Goal: Transaction & Acquisition: Book appointment/travel/reservation

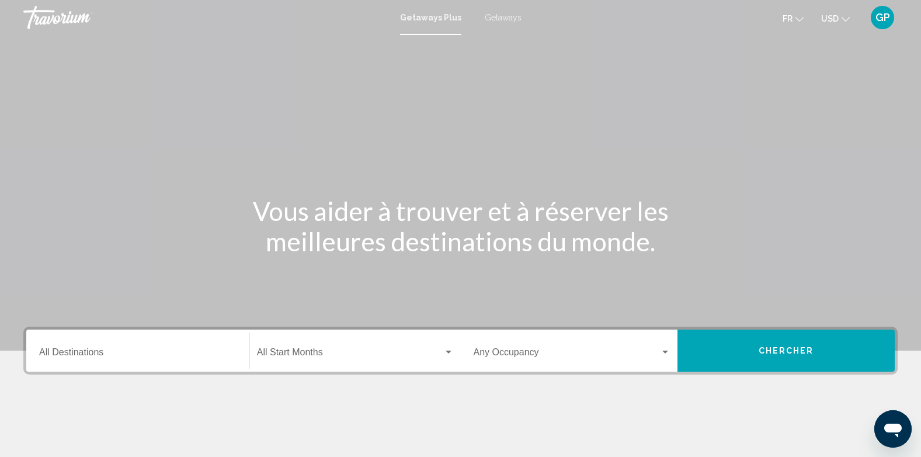
click at [48, 348] on div "Destination All Destinations" at bounding box center [137, 350] width 197 height 37
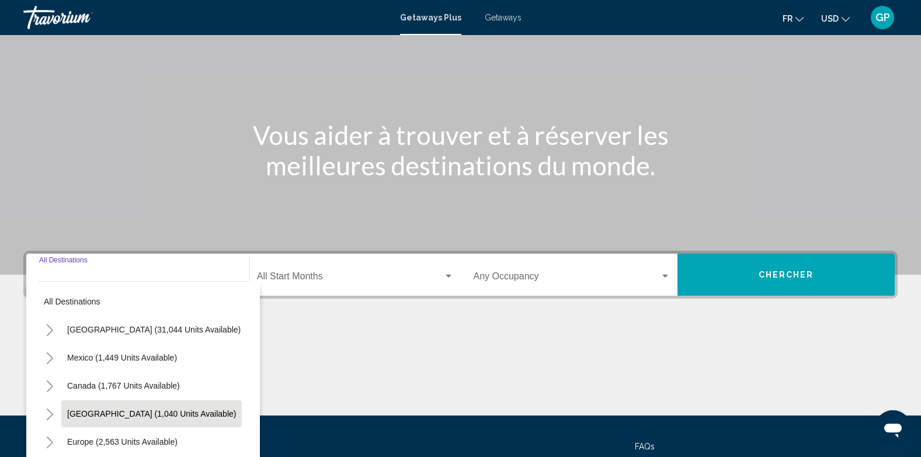
scroll to position [178, 0]
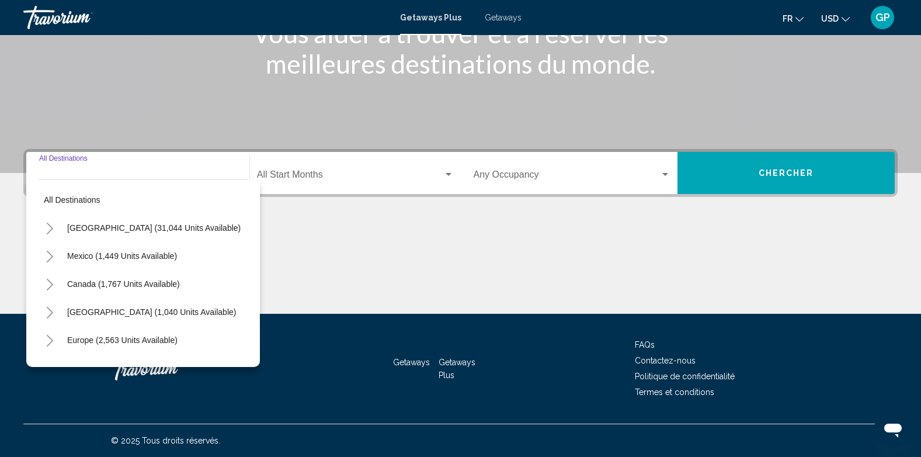
click at [507, 11] on div "Getaways Plus Getaways fr English Español Français Italiano Português русский U…" at bounding box center [460, 17] width 921 height 25
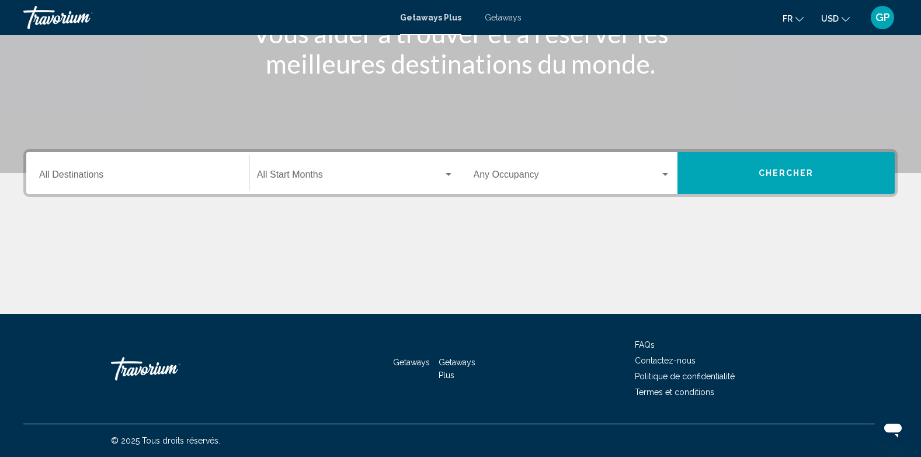
click at [502, 16] on span "Getaways" at bounding box center [503, 17] width 37 height 9
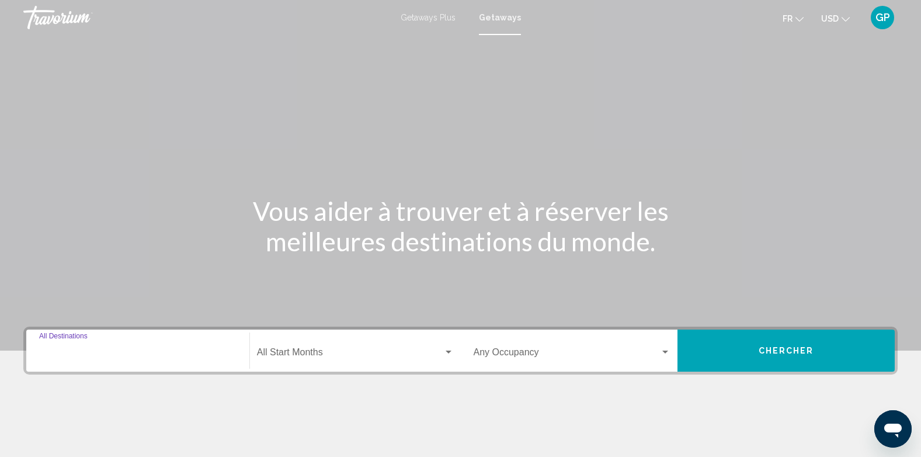
click at [53, 355] on input "Destination All Destinations" at bounding box center [137, 354] width 197 height 11
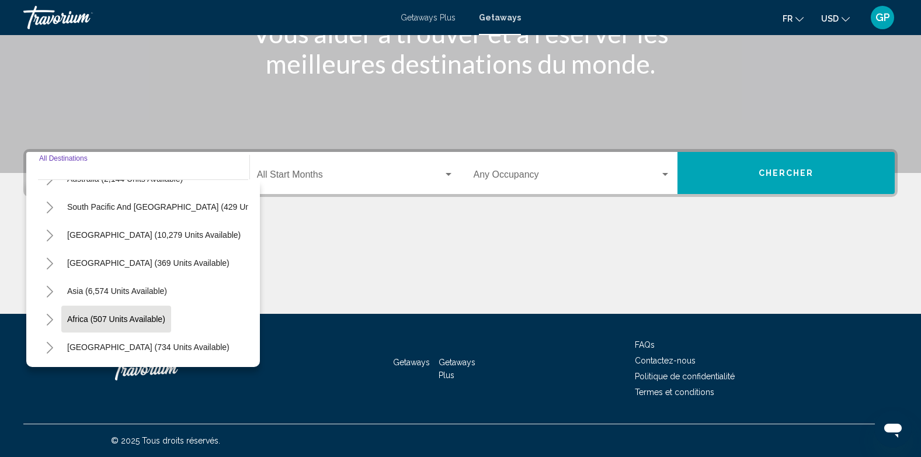
scroll to position [198, 0]
click at [51, 286] on icon "Toggle Asia (6,574 units available)" at bounding box center [50, 292] width 9 height 12
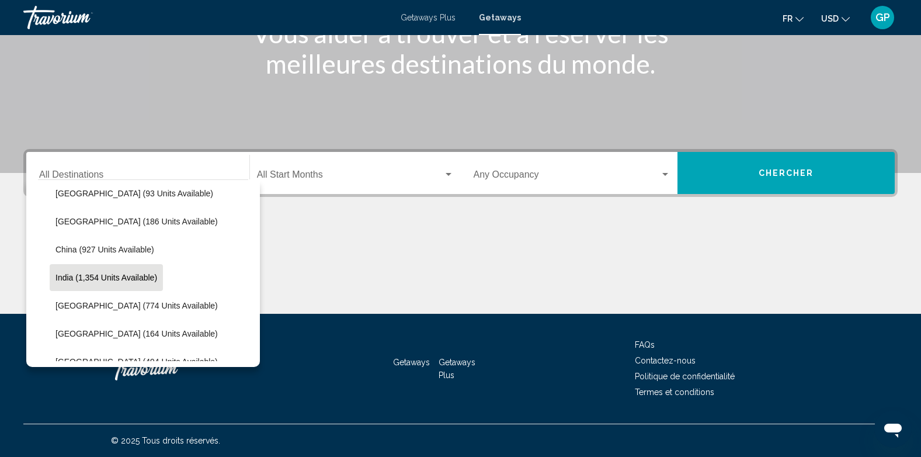
scroll to position [373, 0]
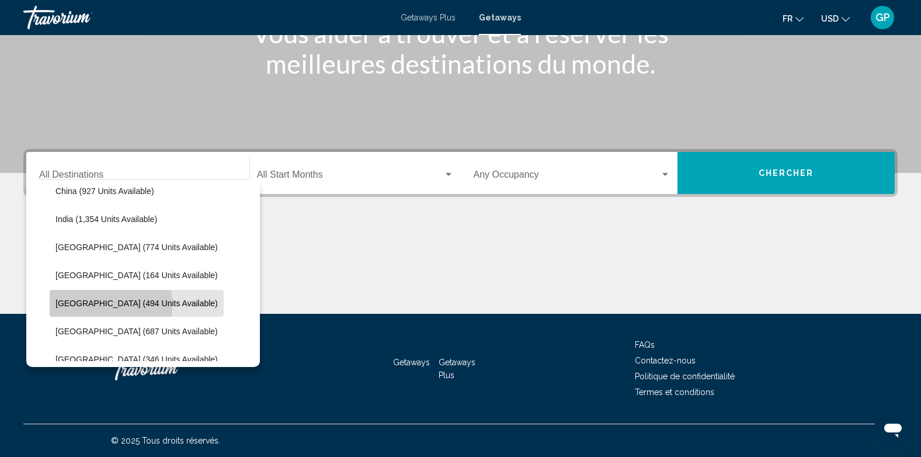
click at [91, 305] on span "Malaysia (494 units available)" at bounding box center [137, 303] width 162 height 9
type input "**********"
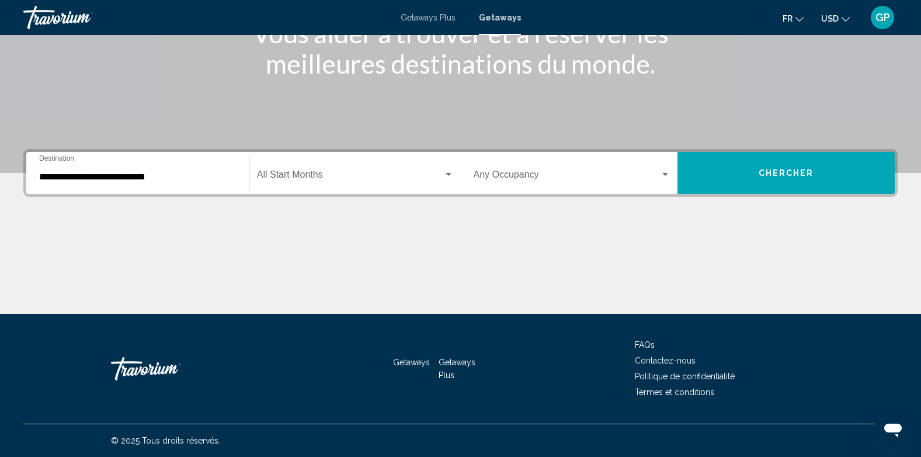
click at [324, 169] on div "Start Month All Start Months" at bounding box center [355, 173] width 197 height 37
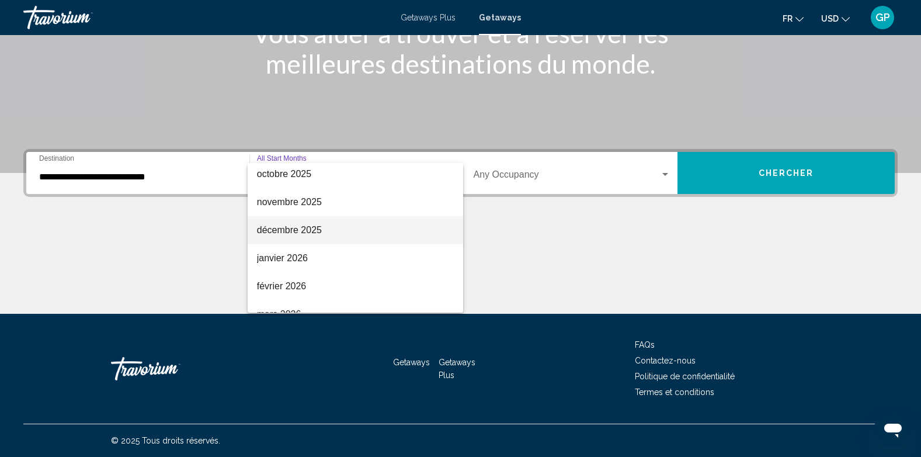
scroll to position [117, 0]
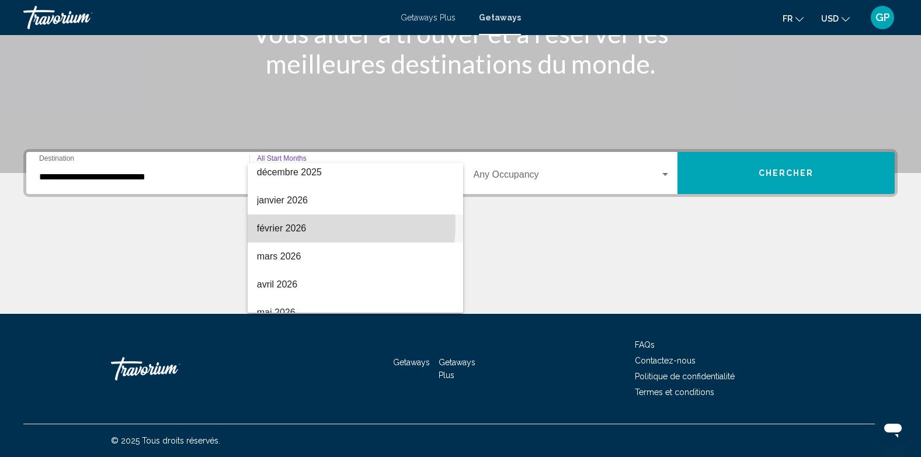
click at [315, 224] on span "février 2026" at bounding box center [355, 228] width 197 height 28
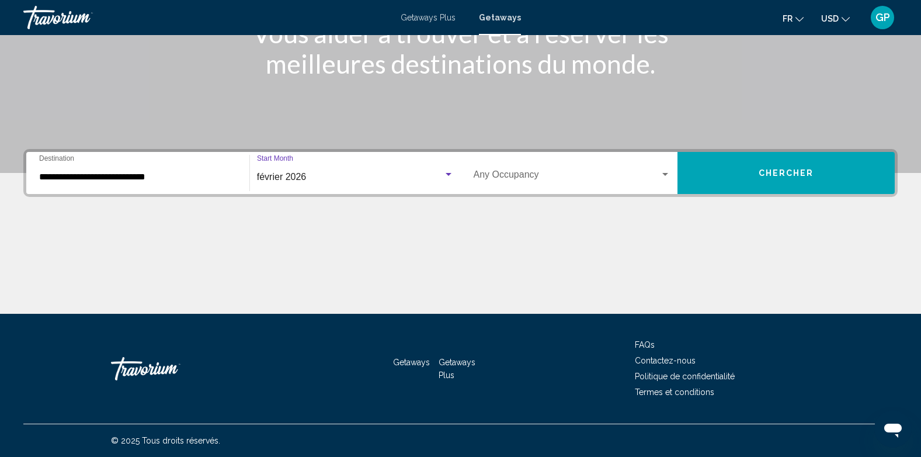
click at [503, 175] on span "Search widget" at bounding box center [567, 177] width 187 height 11
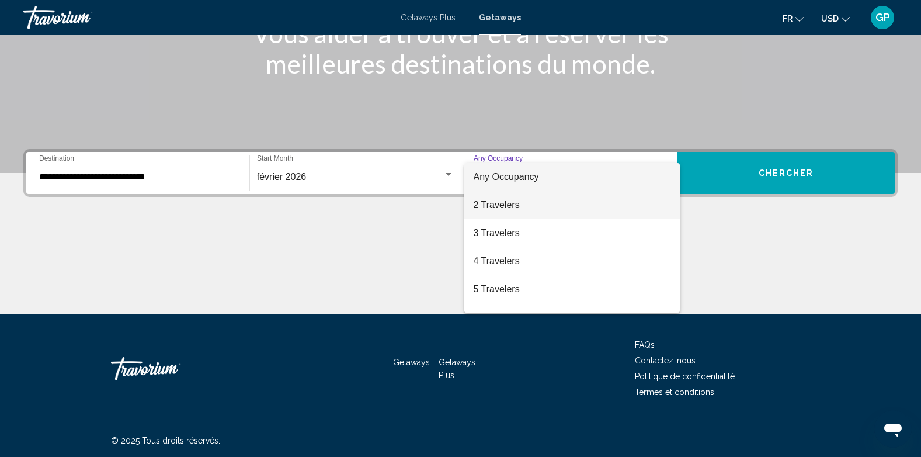
click at [502, 203] on span "2 Travelers" at bounding box center [572, 205] width 197 height 28
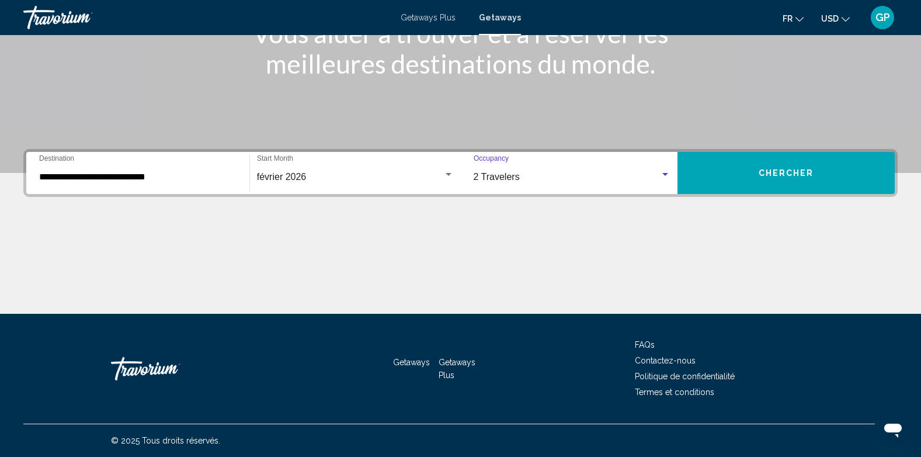
click at [778, 169] on span "Chercher" at bounding box center [787, 173] width 56 height 9
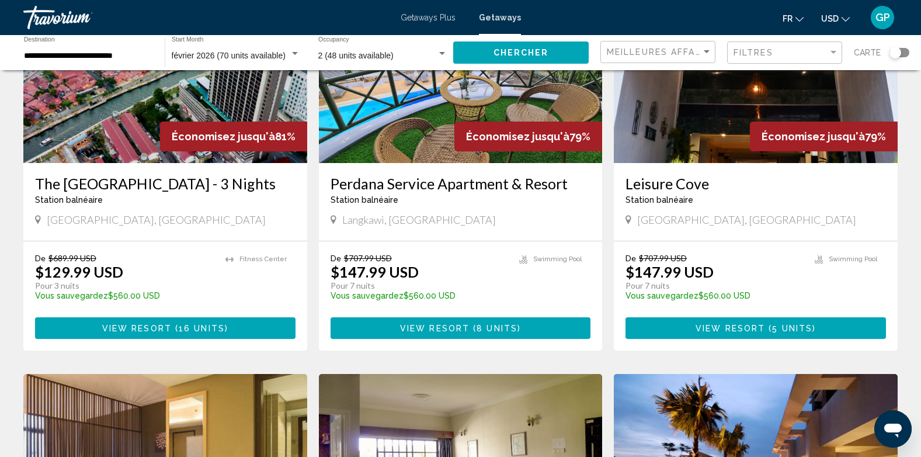
scroll to position [117, 0]
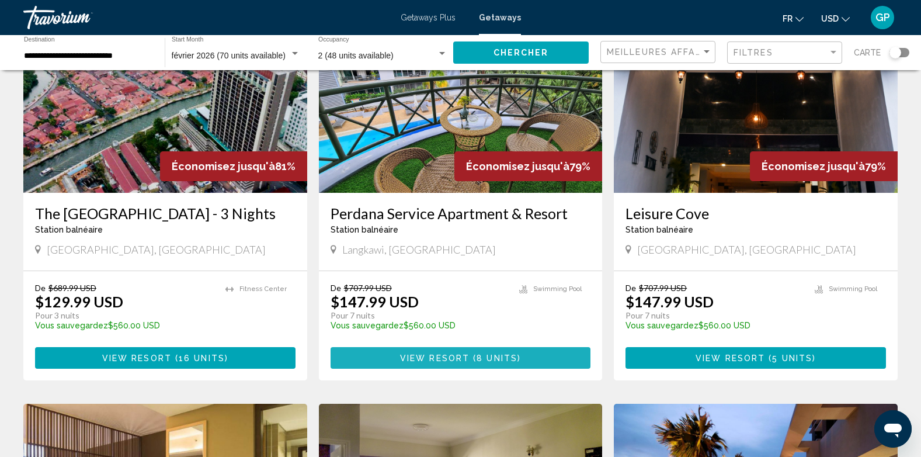
click at [478, 356] on span "8 units" at bounding box center [497, 357] width 41 height 9
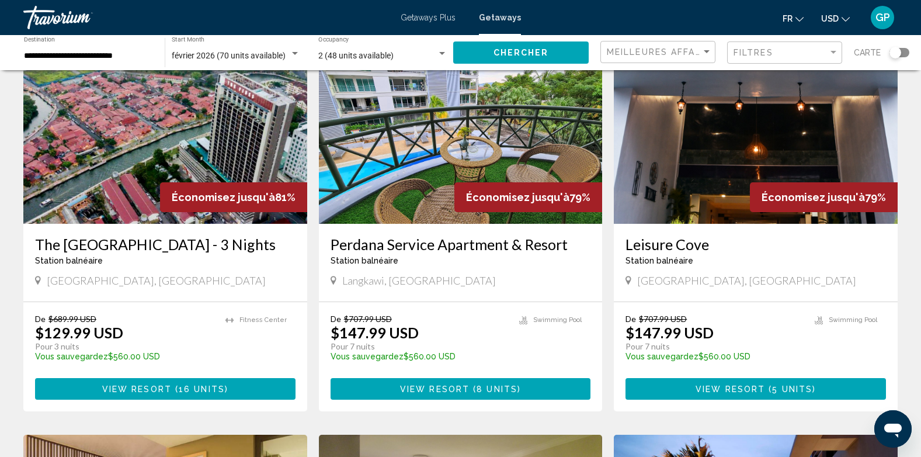
scroll to position [58, 0]
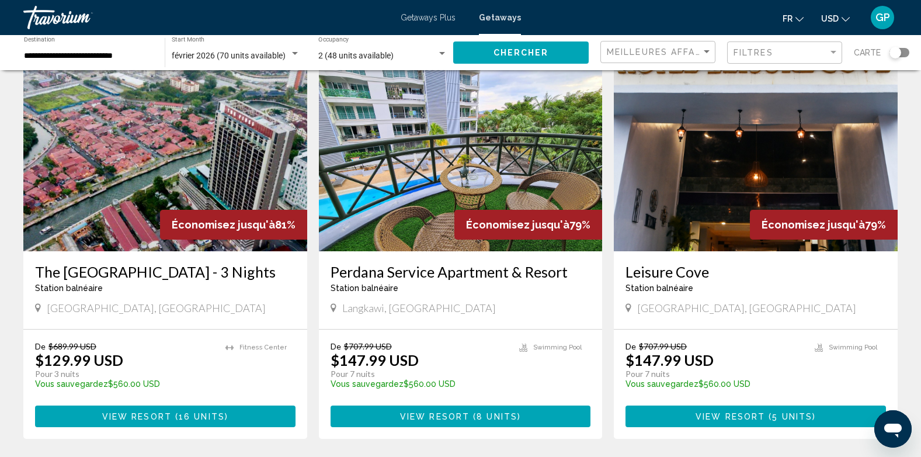
click at [423, 205] on img "Main content" at bounding box center [461, 157] width 284 height 187
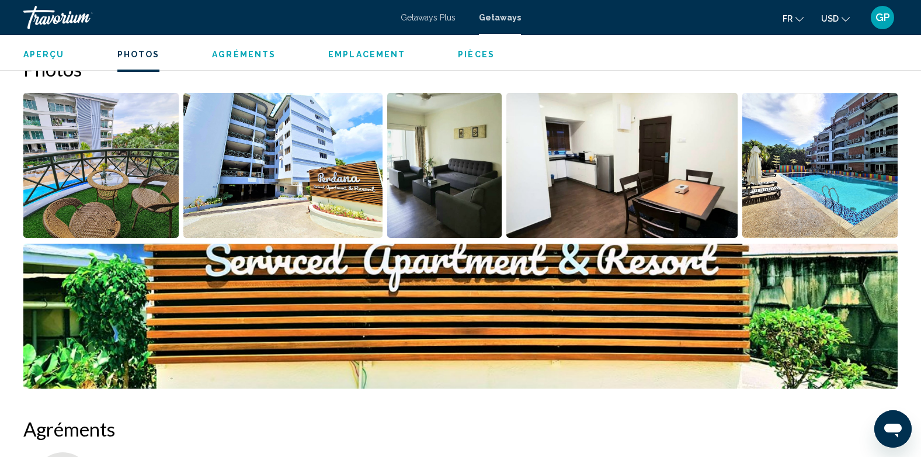
scroll to position [526, 0]
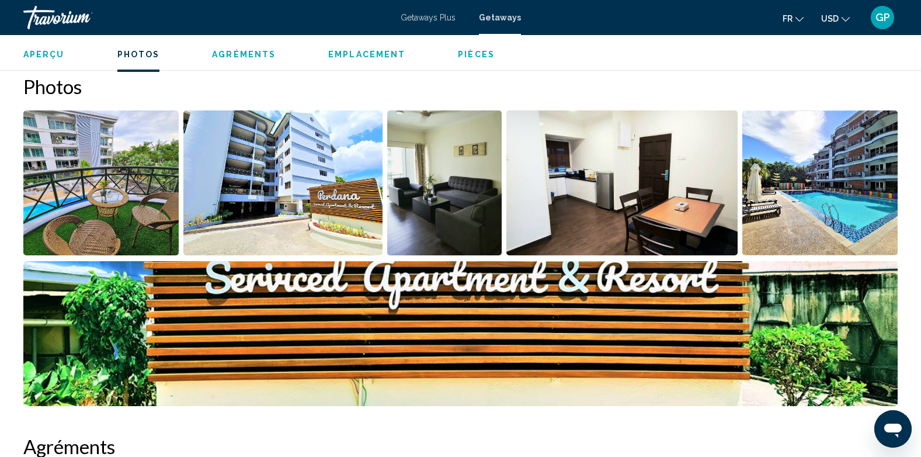
click at [293, 193] on img "Open full-screen image slider" at bounding box center [282, 182] width 199 height 145
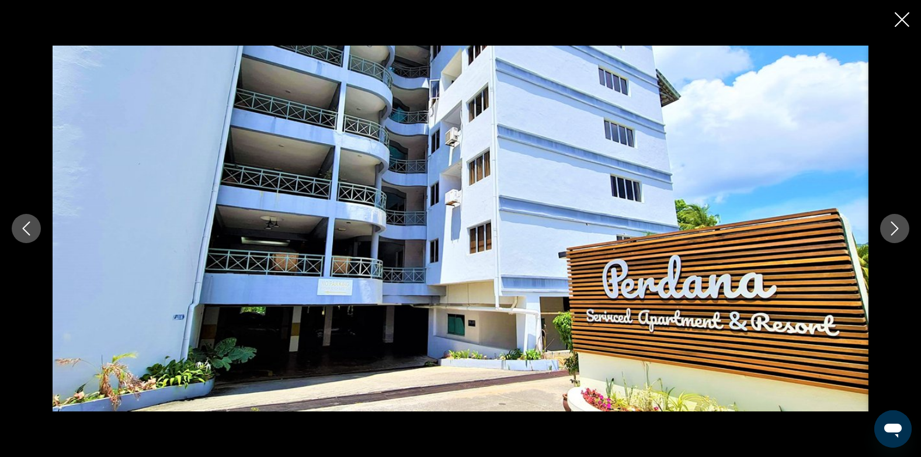
click at [893, 232] on icon "Next image" at bounding box center [895, 228] width 14 height 14
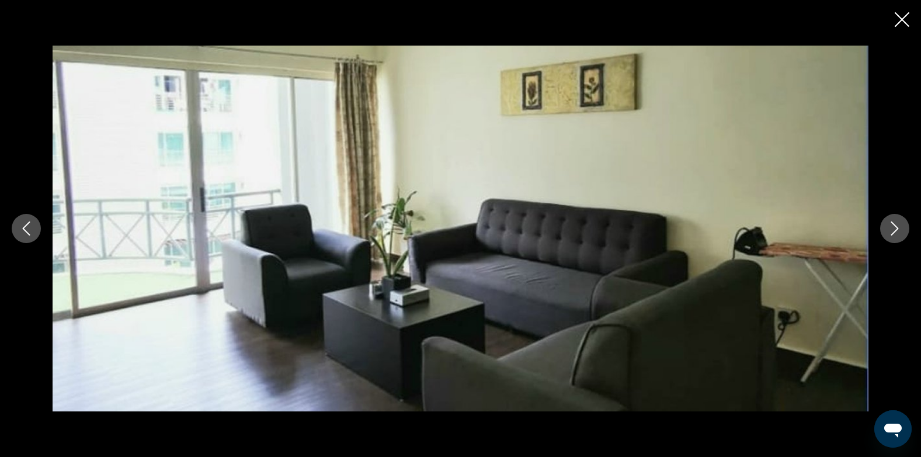
click at [893, 232] on icon "Next image" at bounding box center [895, 228] width 14 height 14
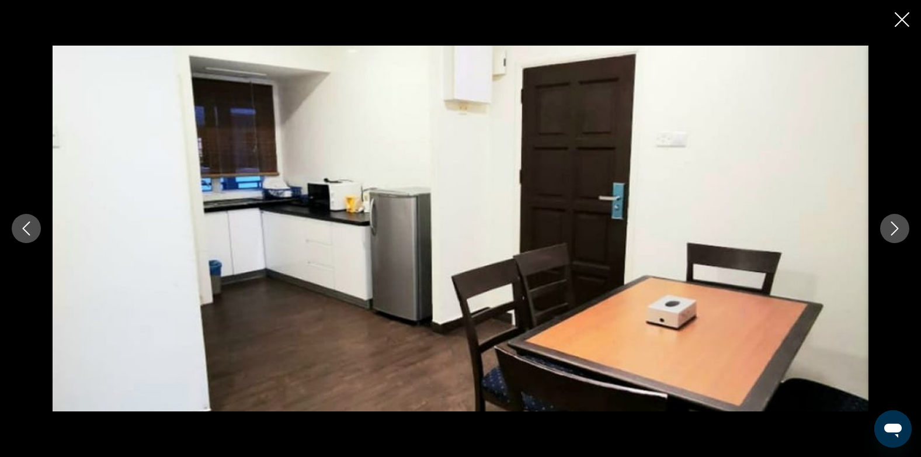
click at [893, 232] on icon "Next image" at bounding box center [895, 228] width 14 height 14
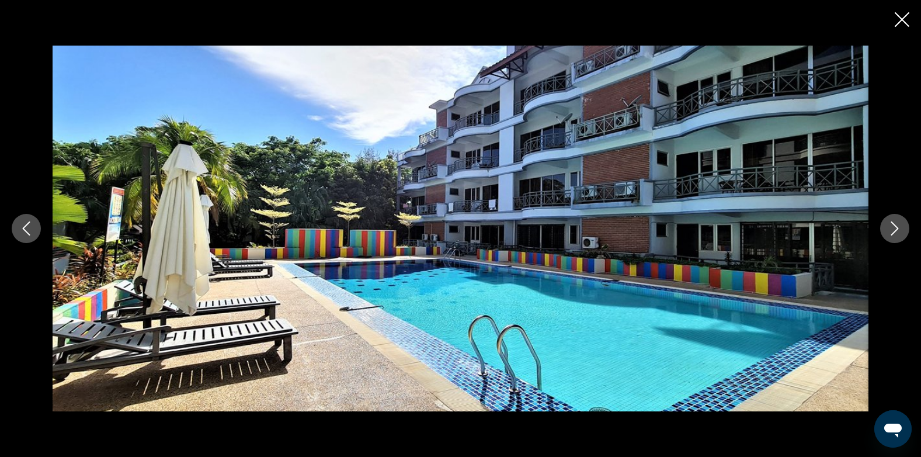
click at [887, 227] on button "Next image" at bounding box center [894, 228] width 29 height 29
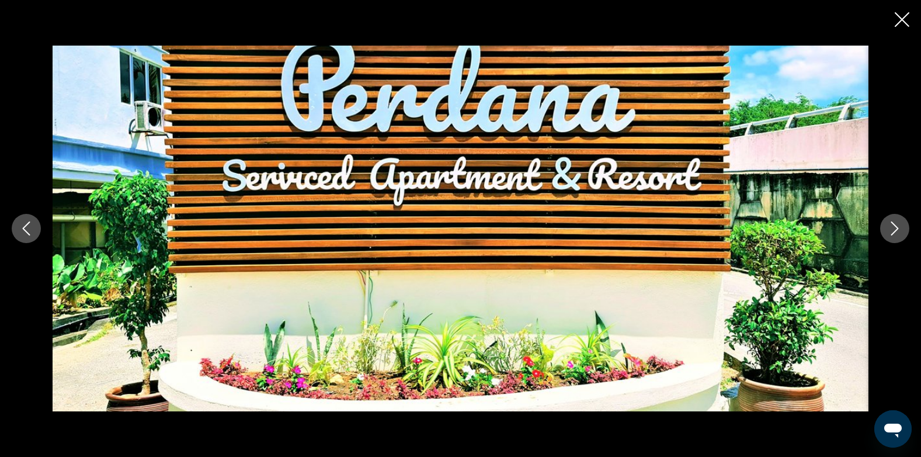
click at [887, 227] on button "Next image" at bounding box center [894, 228] width 29 height 29
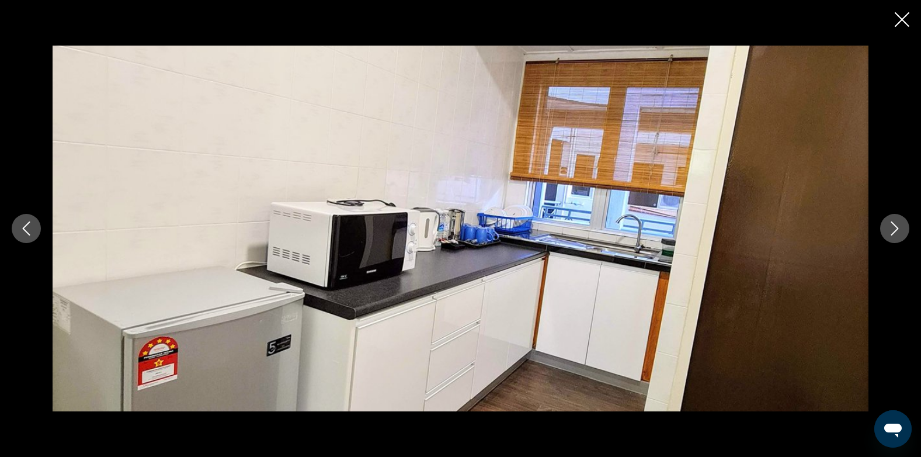
click at [887, 227] on button "Next image" at bounding box center [894, 228] width 29 height 29
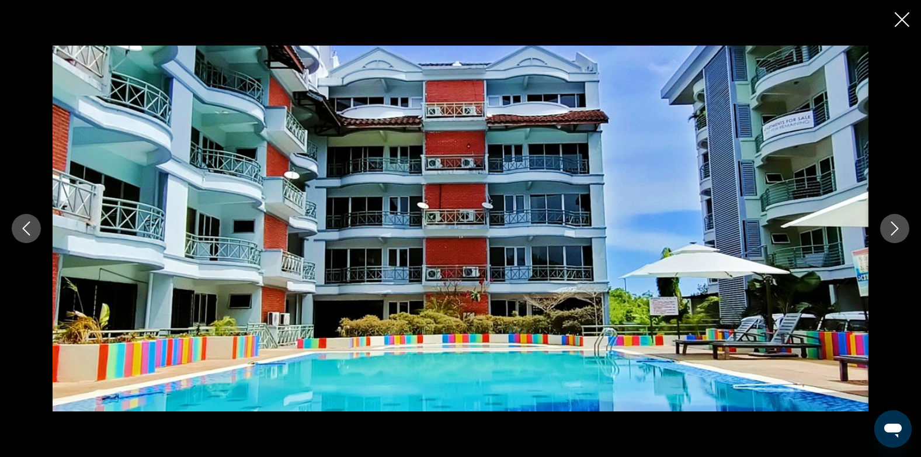
click at [887, 227] on button "Next image" at bounding box center [894, 228] width 29 height 29
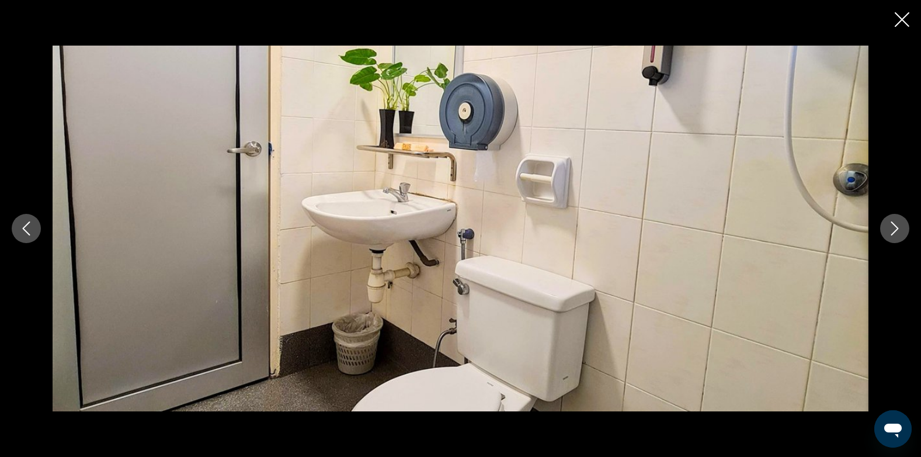
drag, startPoint x: 28, startPoint y: 222, endPoint x: 47, endPoint y: 220, distance: 19.4
click at [27, 222] on icon "Previous image" at bounding box center [26, 228] width 14 height 14
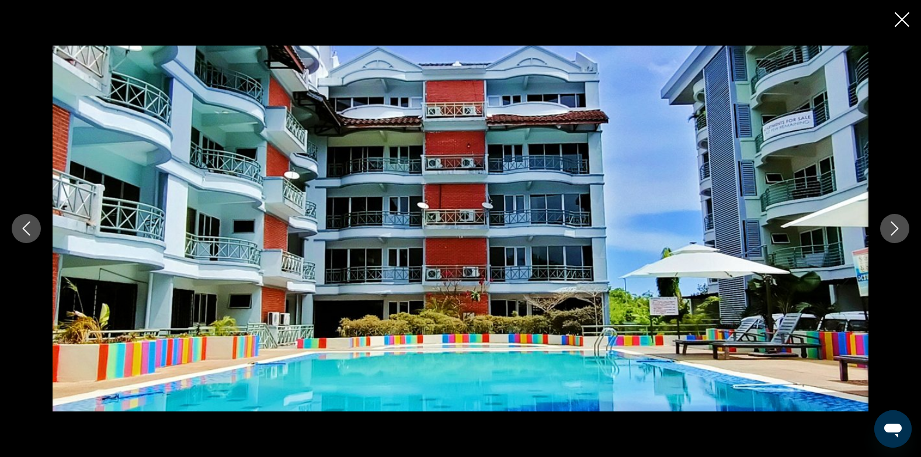
click at [895, 232] on icon "Next image" at bounding box center [896, 228] width 8 height 14
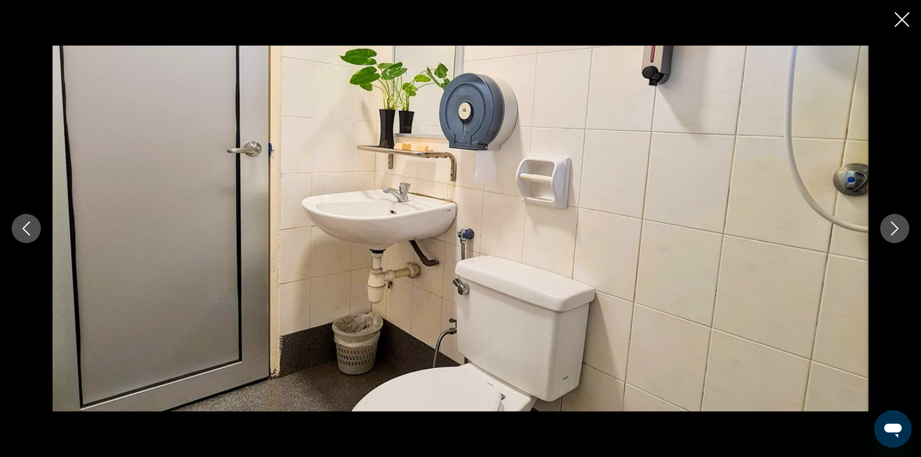
click at [895, 232] on icon "Next image" at bounding box center [896, 228] width 8 height 14
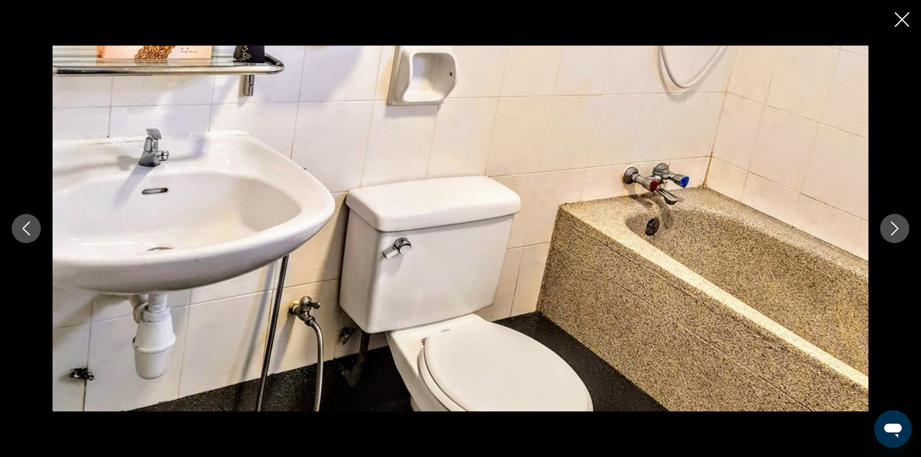
click at [895, 232] on icon "Next image" at bounding box center [896, 228] width 8 height 14
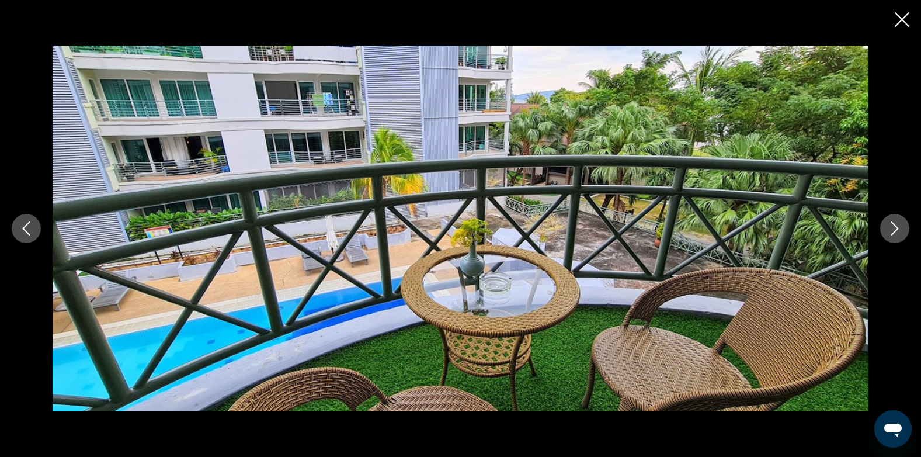
click at [895, 232] on icon "Next image" at bounding box center [896, 228] width 8 height 14
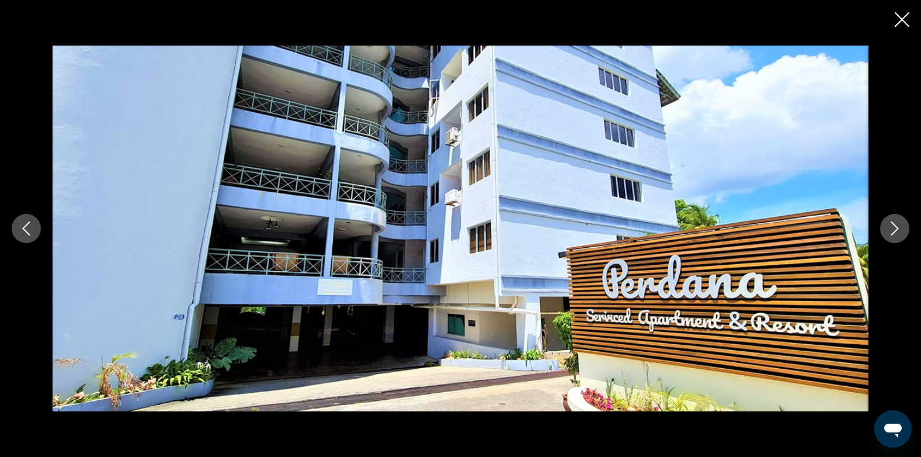
click at [895, 232] on icon "Next image" at bounding box center [896, 228] width 8 height 14
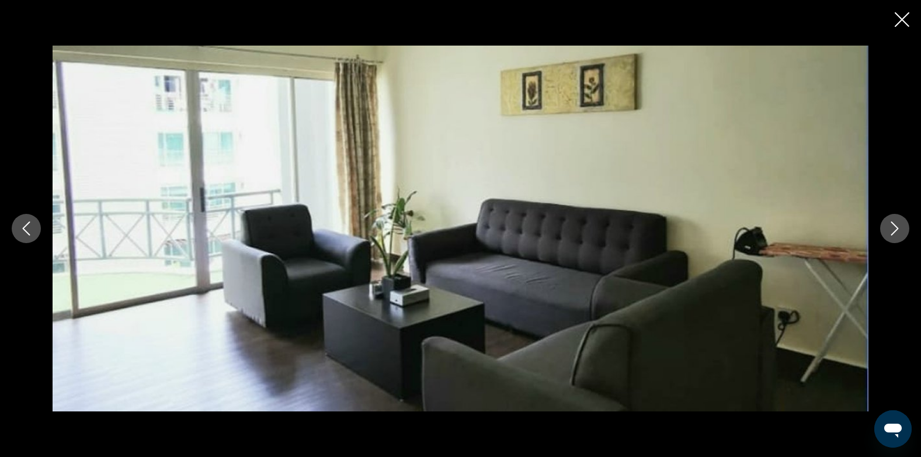
click at [895, 232] on icon "Next image" at bounding box center [896, 228] width 8 height 14
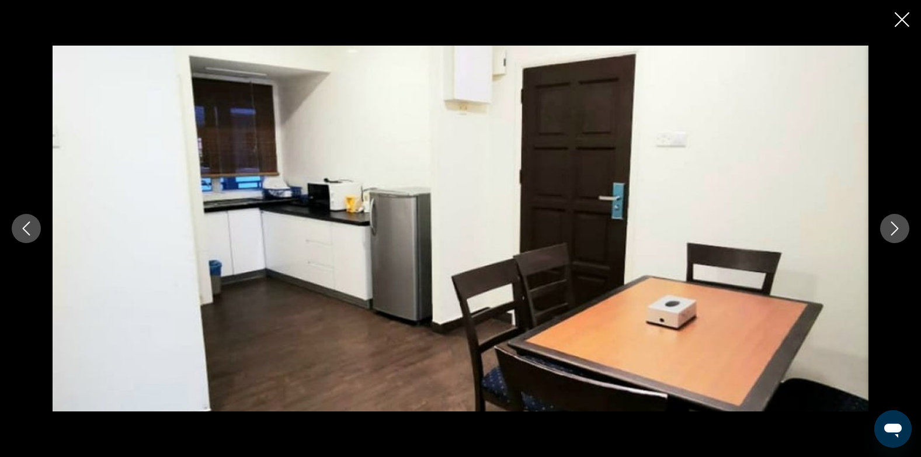
click at [898, 22] on icon "Close slideshow" at bounding box center [902, 19] width 15 height 15
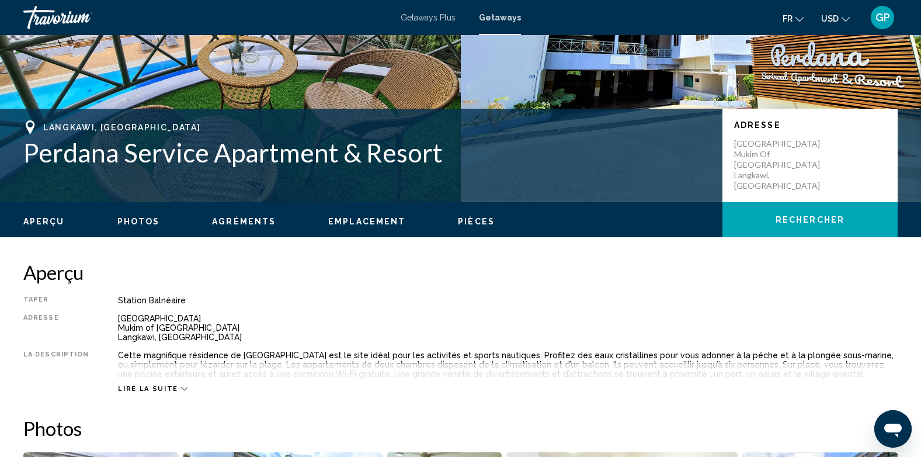
scroll to position [175, 0]
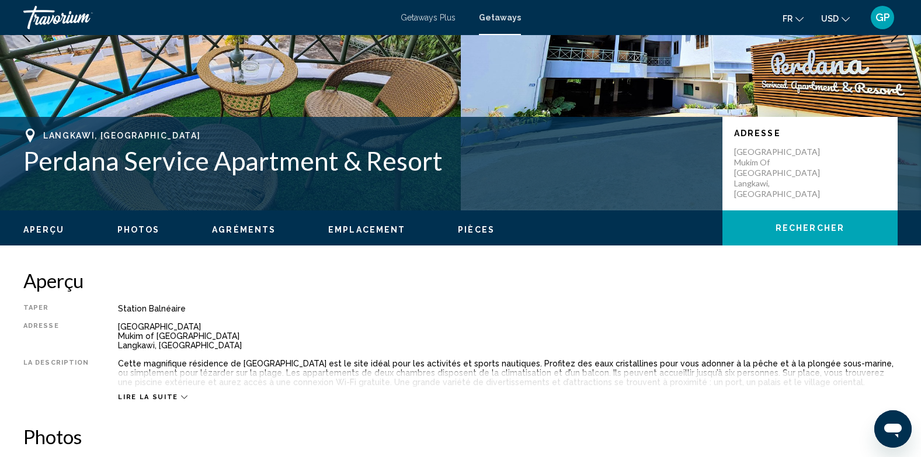
click at [158, 397] on span "Lire la suite" at bounding box center [148, 397] width 60 height 8
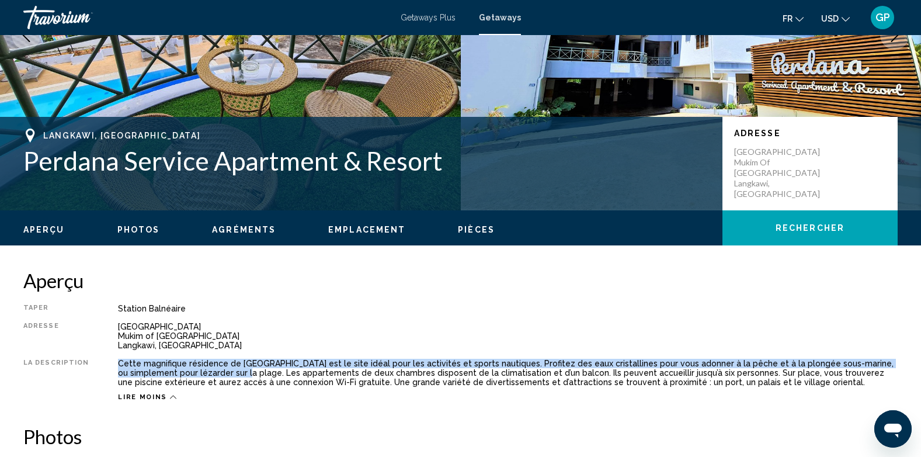
drag, startPoint x: 115, startPoint y: 363, endPoint x: 197, endPoint y: 375, distance: 83.9
click at [197, 375] on div "Cette magnifique résidence de Langkawi est le site idéal pour les activités et …" at bounding box center [508, 373] width 780 height 28
copy div "Cette magnifique résidence de Langkawi est le site idéal pour les activités et …"
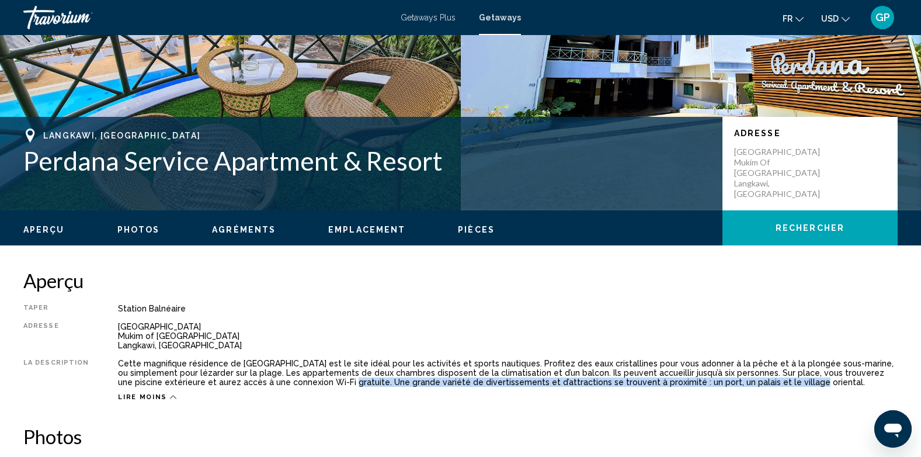
drag, startPoint x: 256, startPoint y: 382, endPoint x: 704, endPoint y: 384, distance: 448.1
click at [704, 384] on div "Cette magnifique résidence de Langkawi est le site idéal pour les activités et …" at bounding box center [508, 373] width 780 height 28
copy div "Une grande variété de divertissements et d’attractions se trouvent à proximité …"
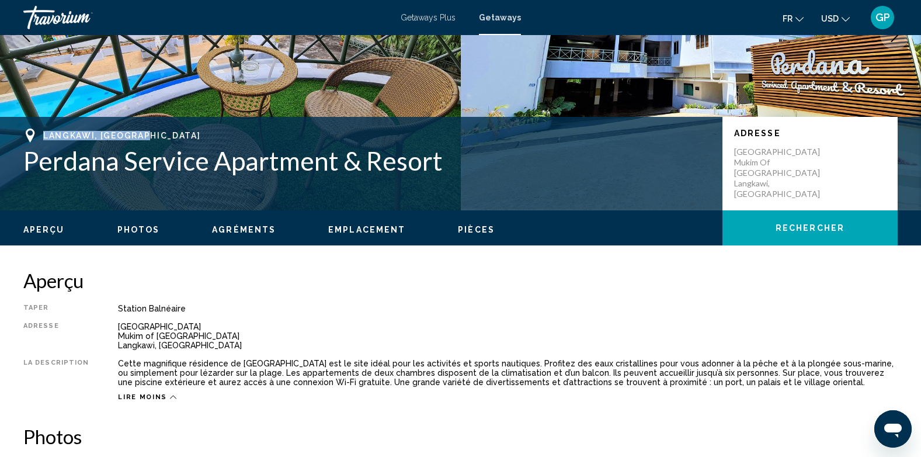
drag, startPoint x: 41, startPoint y: 131, endPoint x: 152, endPoint y: 137, distance: 111.2
click at [152, 137] on div "Langkawi, Malaysia" at bounding box center [367, 136] width 688 height 14
copy span "Langkawi, Malaysia"
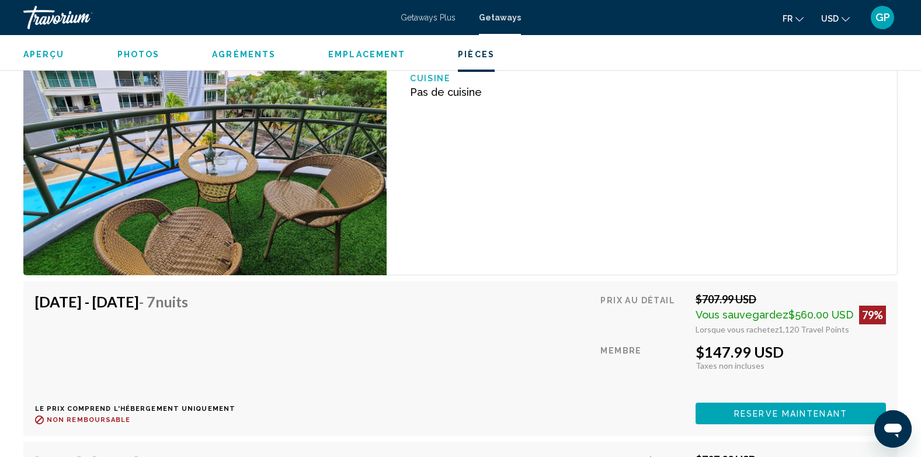
scroll to position [1986, 0]
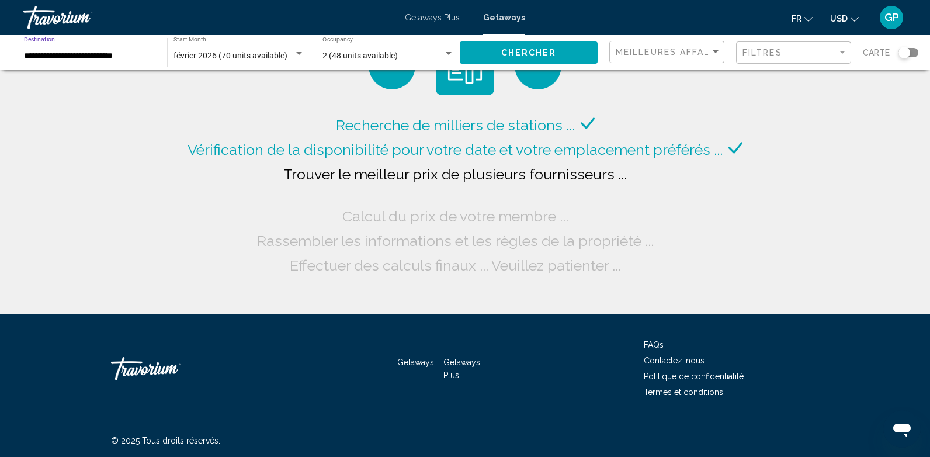
click at [40, 55] on input "**********" at bounding box center [89, 55] width 131 height 9
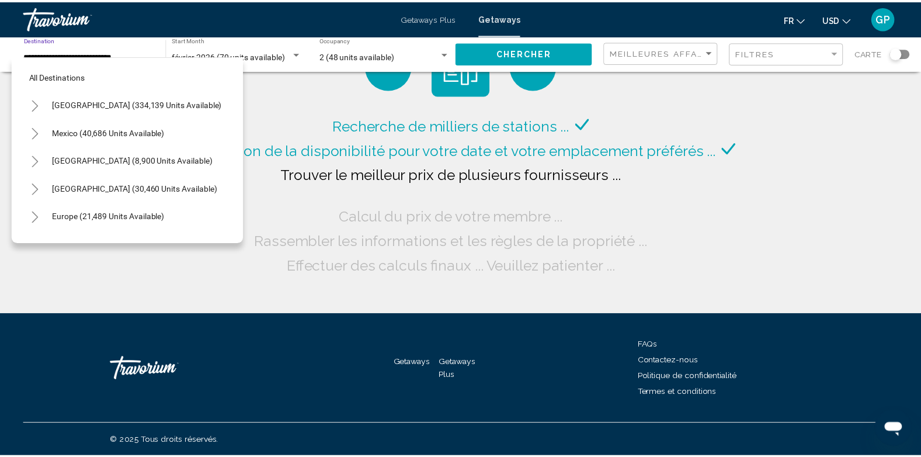
scroll to position [411, 0]
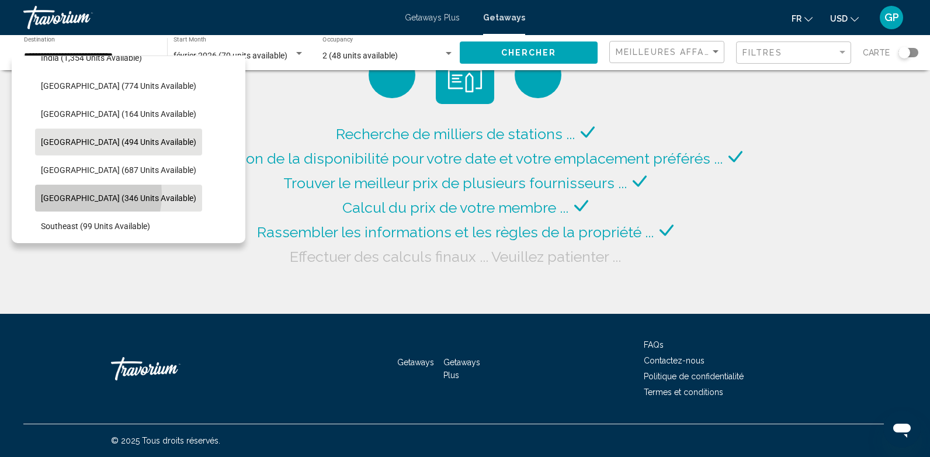
click at [56, 193] on span "Singapore (346 units available)" at bounding box center [118, 197] width 155 height 9
type input "**********"
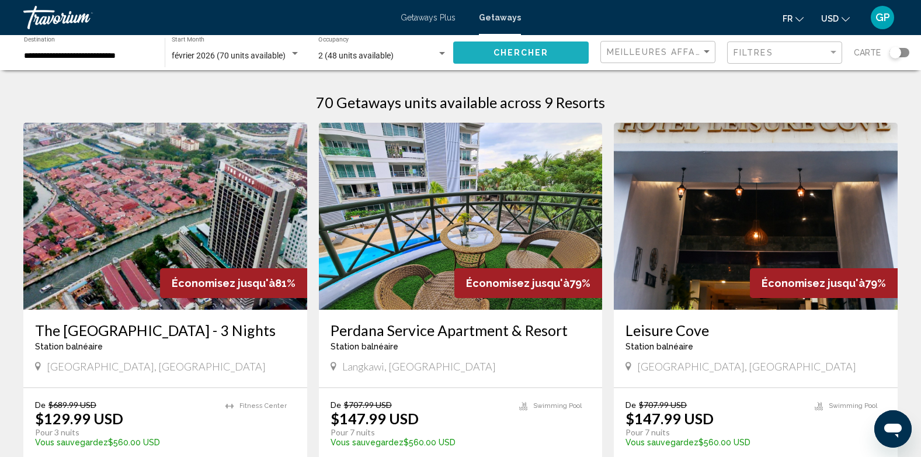
click at [502, 53] on span "Chercher" at bounding box center [522, 52] width 56 height 9
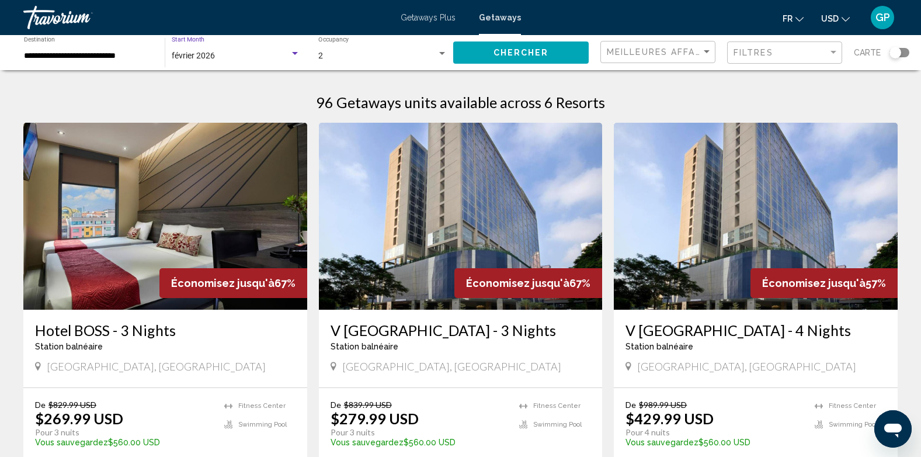
click at [206, 57] on span "février 2026" at bounding box center [193, 55] width 43 height 9
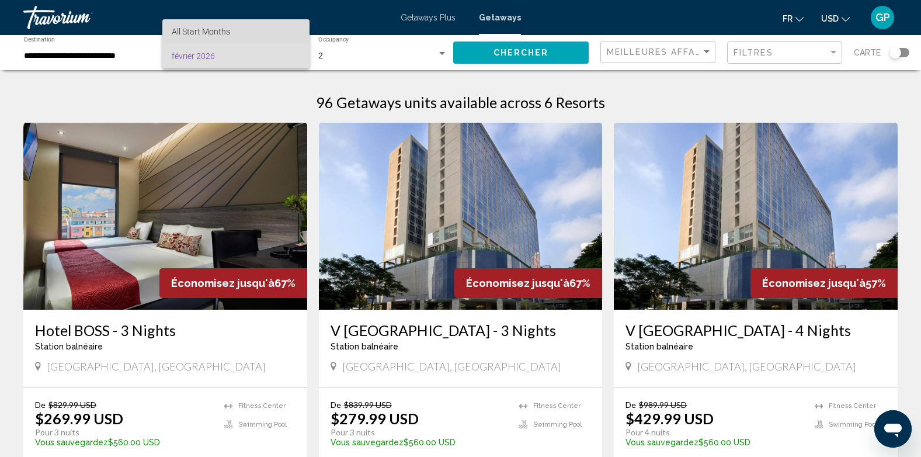
click at [199, 34] on span "All Start Months" at bounding box center [201, 31] width 58 height 9
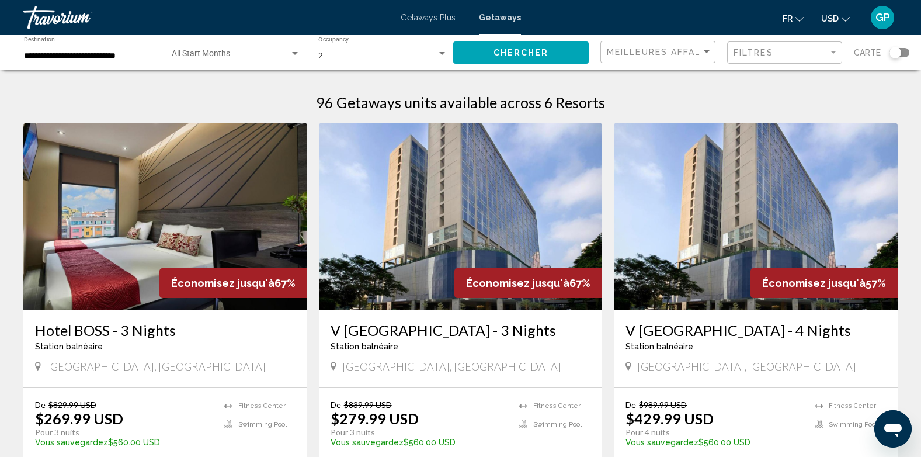
click at [203, 49] on div "Start Month All Start Months" at bounding box center [236, 53] width 129 height 32
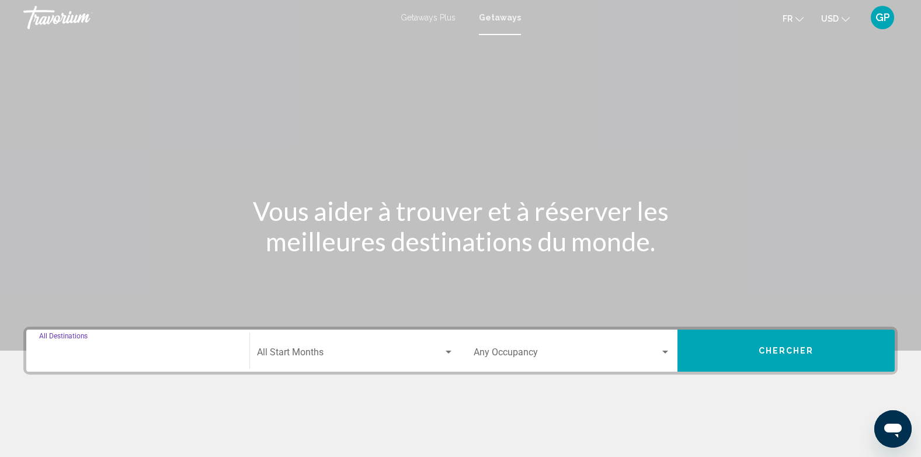
click at [57, 352] on input "Destination All Destinations" at bounding box center [137, 354] width 197 height 11
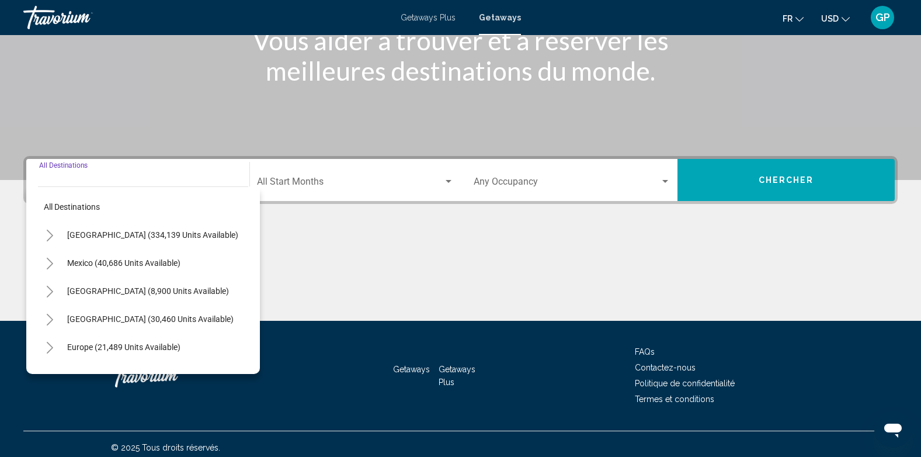
scroll to position [178, 0]
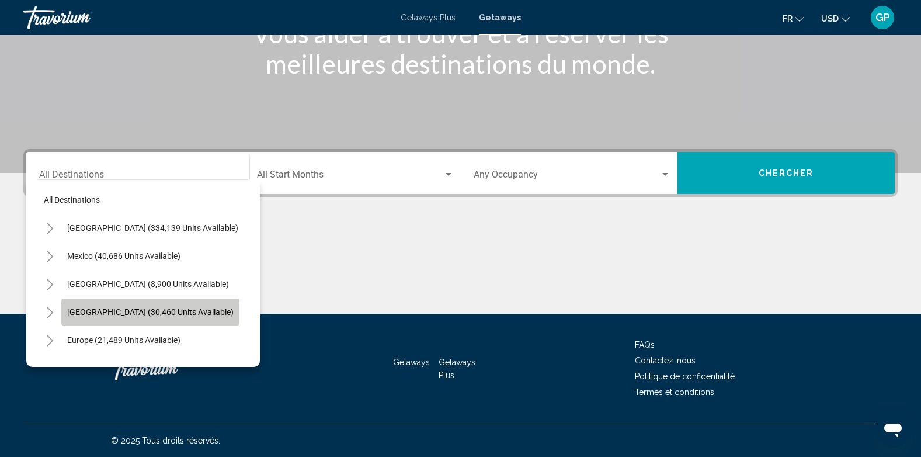
click at [78, 306] on button "Caribbean & Atlantic Islands (30,460 units available)" at bounding box center [150, 312] width 178 height 27
type input "**********"
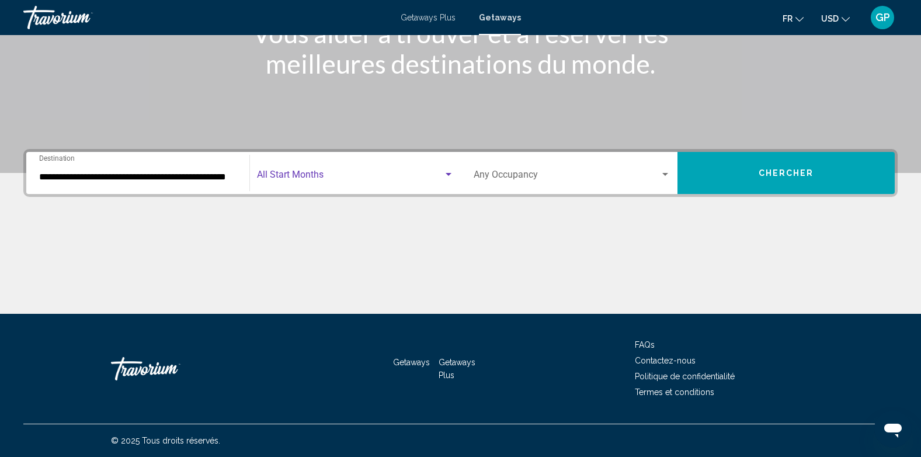
click at [325, 175] on span "Search widget" at bounding box center [350, 177] width 186 height 11
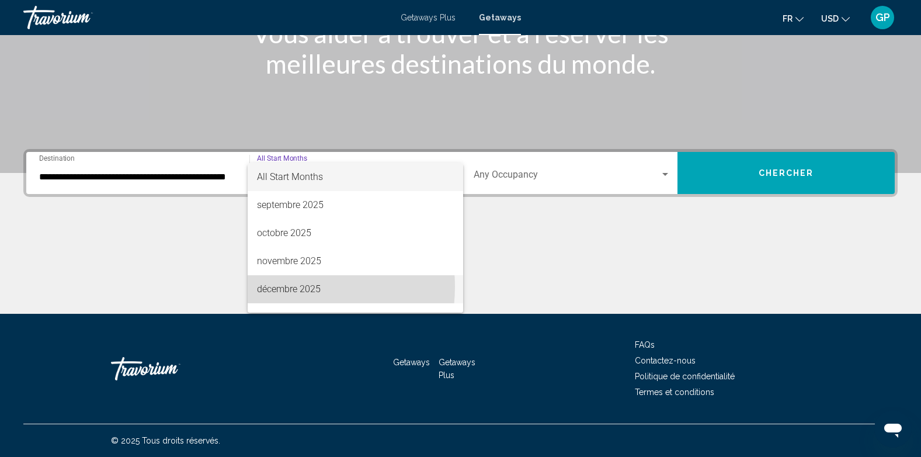
drag, startPoint x: 273, startPoint y: 286, endPoint x: 283, endPoint y: 276, distance: 14.5
click at [278, 282] on span "décembre 2025" at bounding box center [355, 289] width 197 height 28
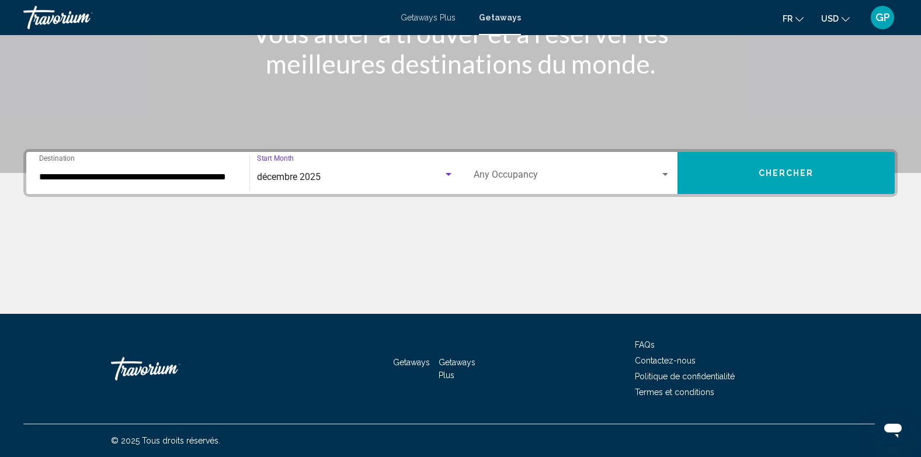
click at [535, 174] on span "Search widget" at bounding box center [567, 177] width 187 height 11
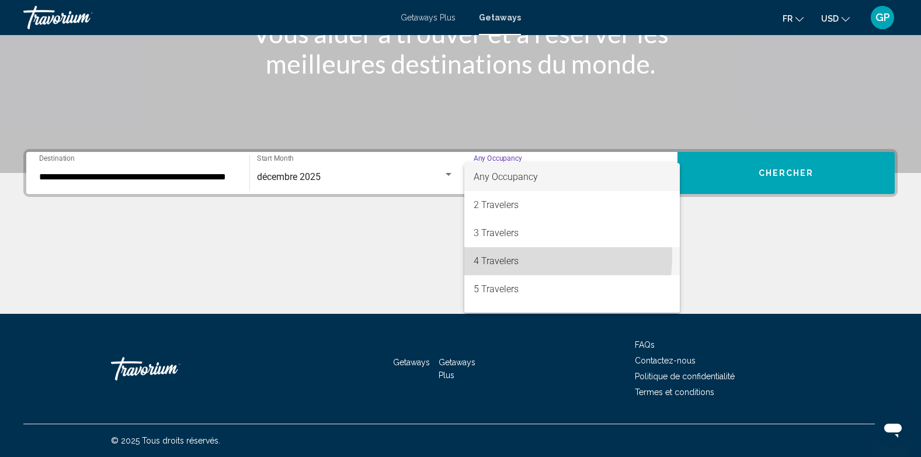
click at [495, 255] on span "4 Travelers" at bounding box center [572, 261] width 197 height 28
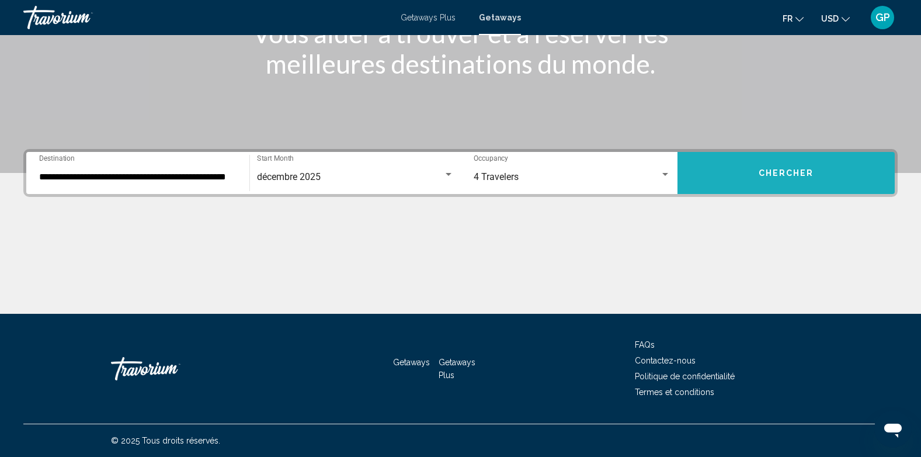
click at [764, 172] on span "Chercher" at bounding box center [787, 173] width 56 height 9
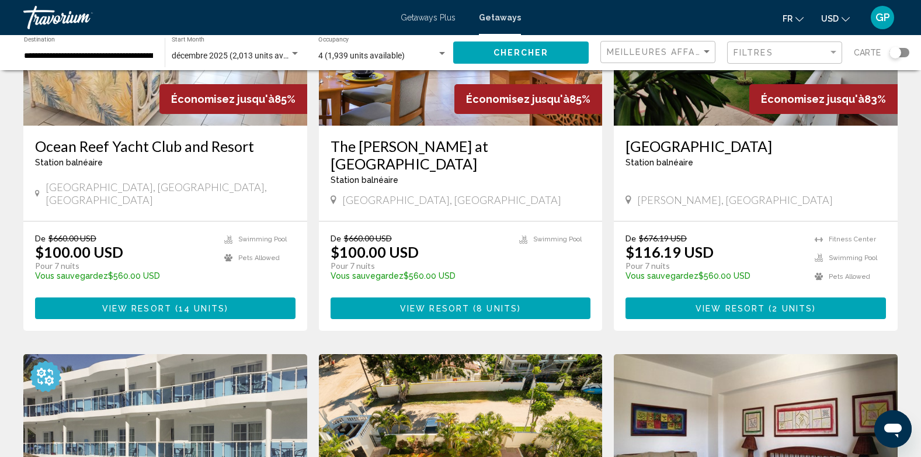
scroll to position [117, 0]
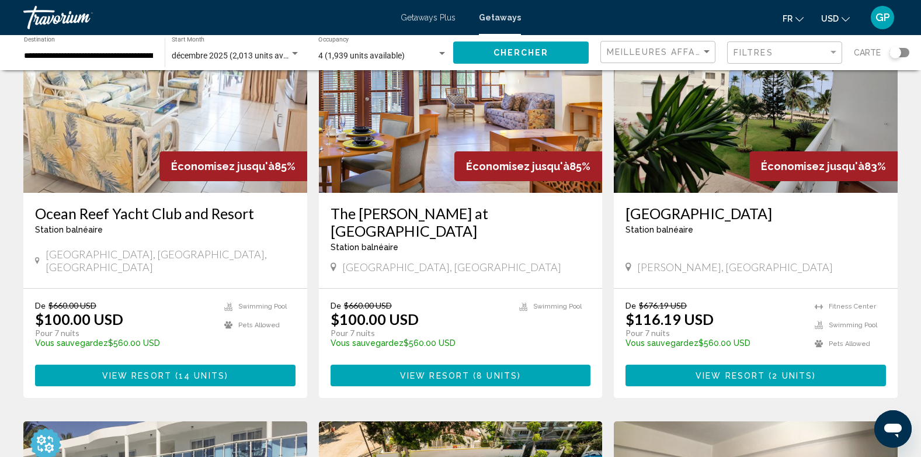
click at [172, 371] on span "Main content" at bounding box center [174, 375] width 4 height 9
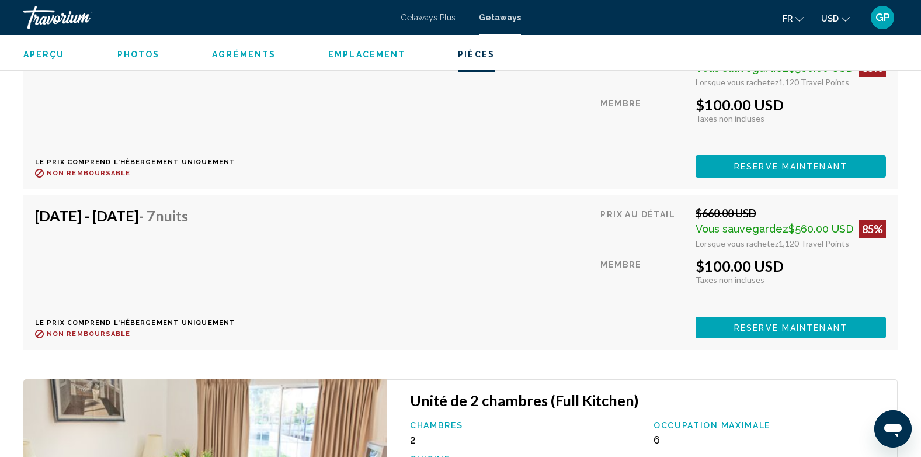
scroll to position [2472, 0]
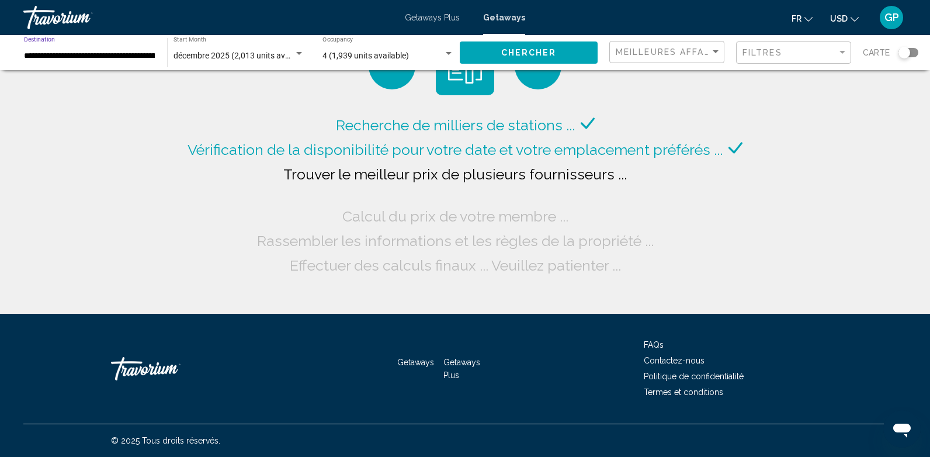
click at [78, 52] on input "**********" at bounding box center [89, 55] width 131 height 9
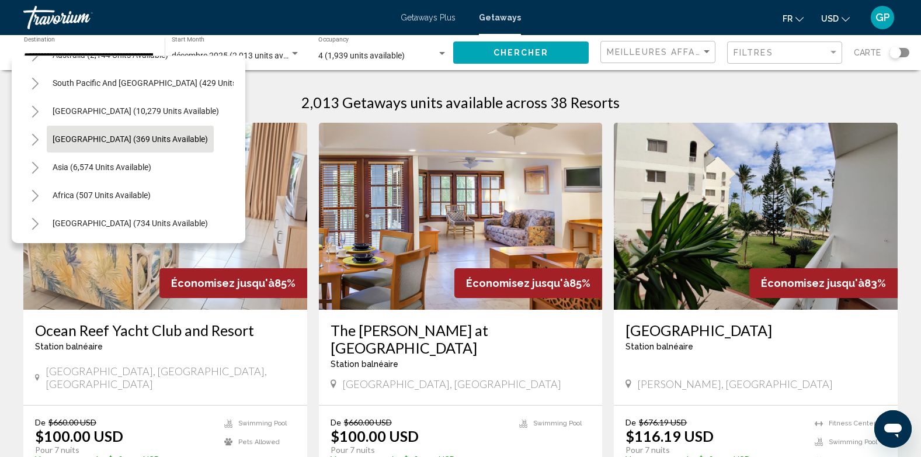
scroll to position [591, 0]
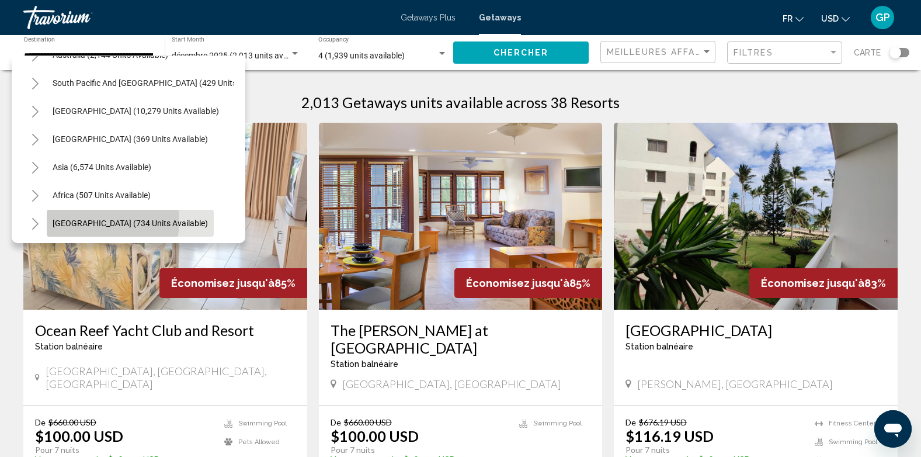
click at [72, 219] on span "Middle East (734 units available)" at bounding box center [130, 223] width 155 height 9
type input "**********"
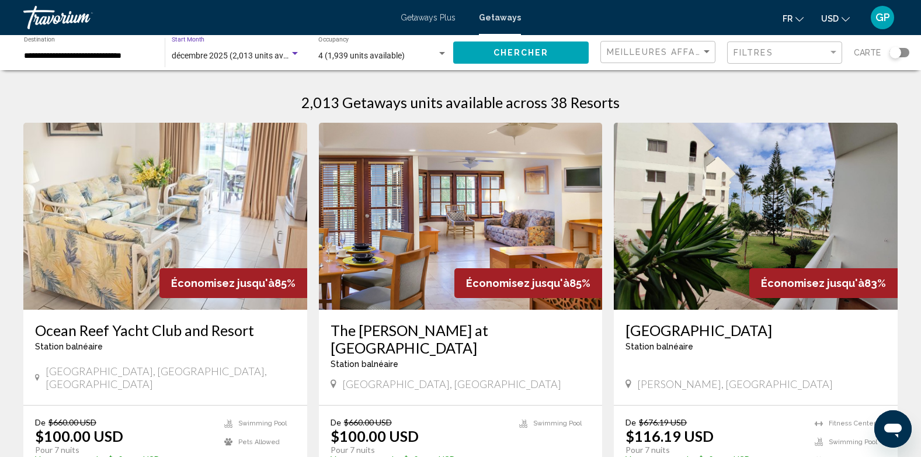
click at [216, 55] on span "décembre 2025 (2,013 units available)" at bounding box center [241, 55] width 138 height 9
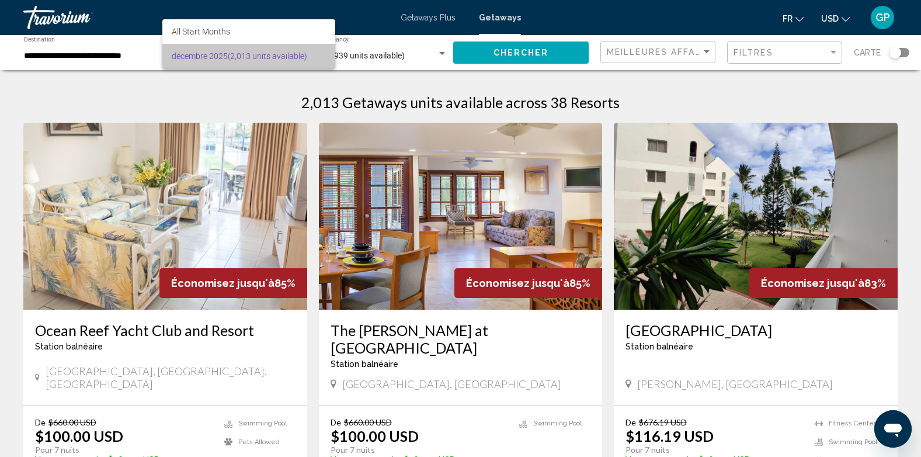
click at [216, 55] on span "décembre 2025 (2,013 units available)" at bounding box center [249, 56] width 154 height 25
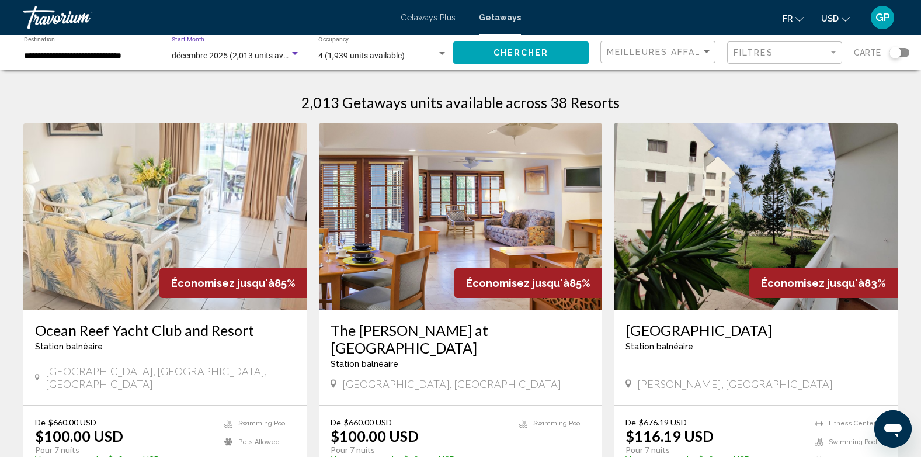
click at [297, 52] on div "Search widget" at bounding box center [295, 53] width 6 height 3
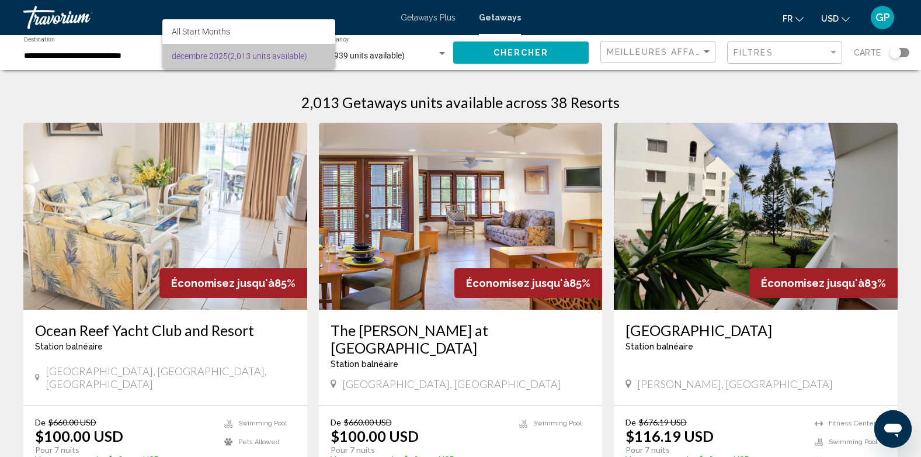
click at [225, 56] on span "décembre 2025 (2,013 units available)" at bounding box center [249, 56] width 154 height 25
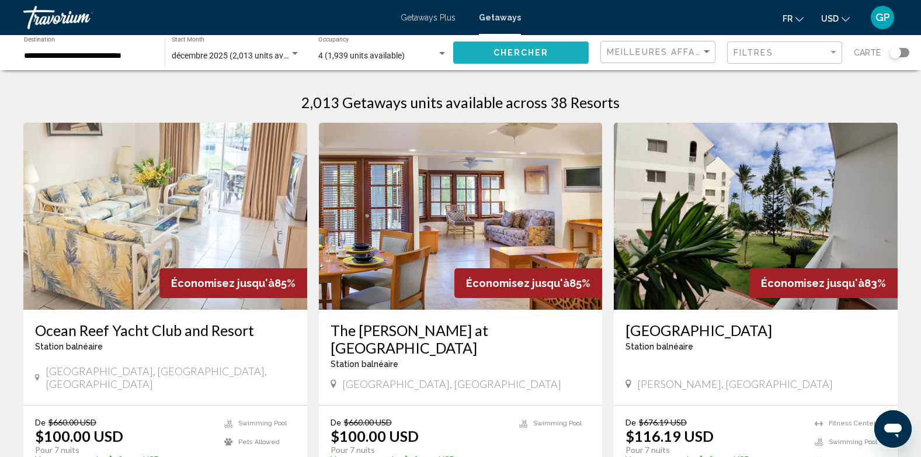
click at [517, 56] on span "Chercher" at bounding box center [522, 52] width 56 height 9
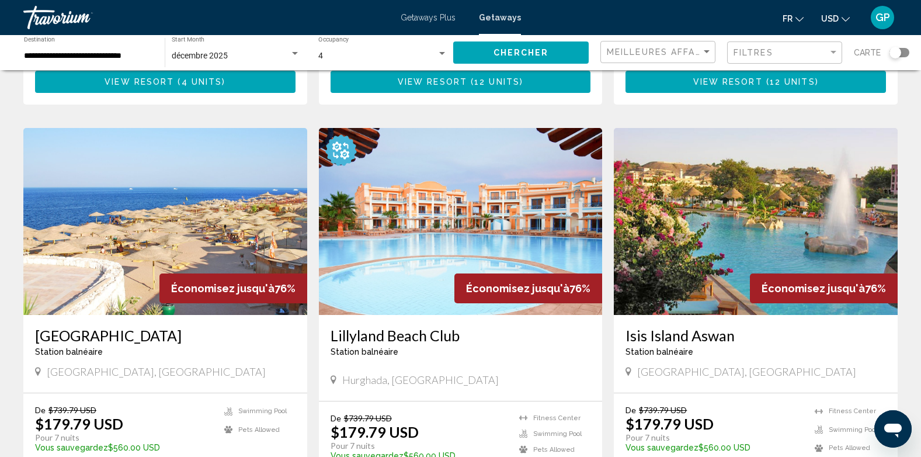
scroll to position [818, 0]
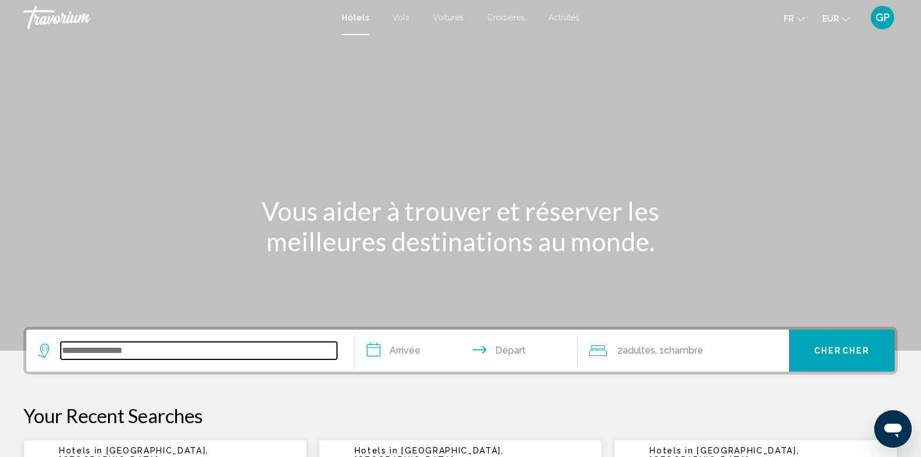
click at [128, 349] on input "Search widget" at bounding box center [199, 351] width 276 height 18
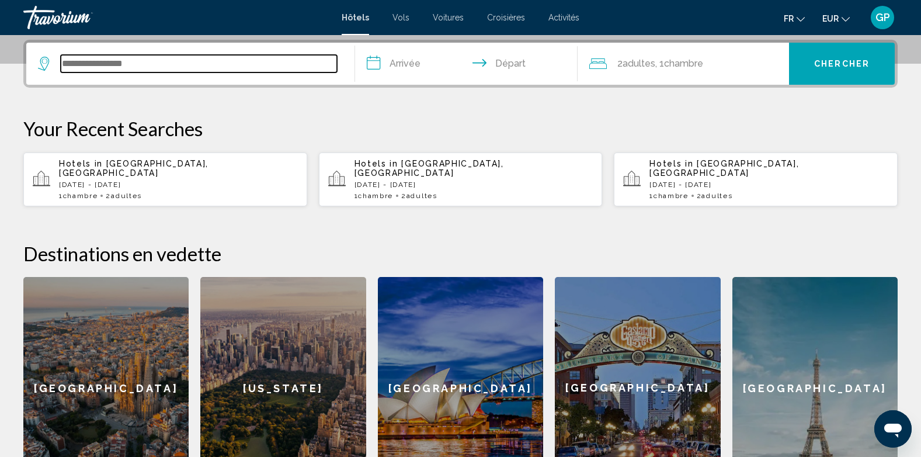
scroll to position [289, 0]
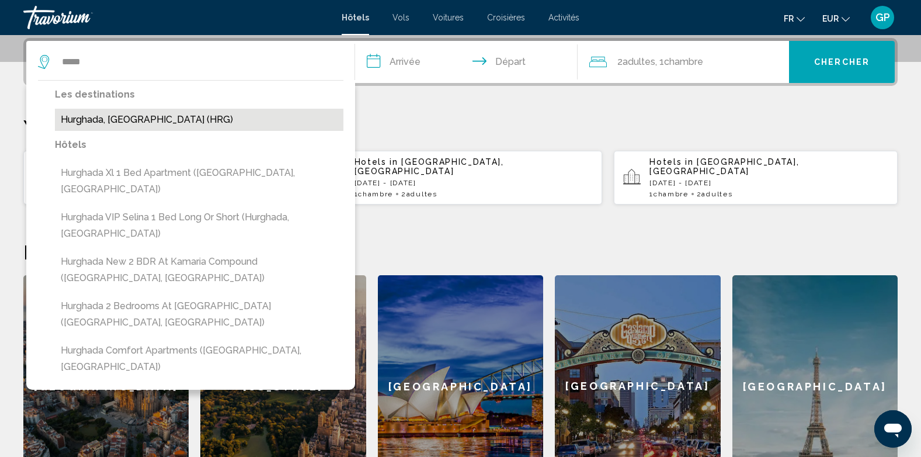
click at [117, 115] on button "Hurghada, [GEOGRAPHIC_DATA] (HRG)" at bounding box center [199, 120] width 289 height 22
type input "**********"
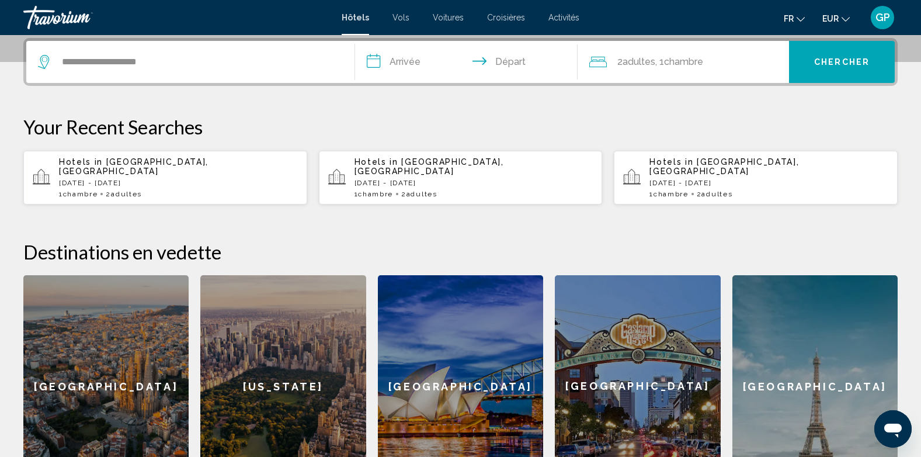
click at [412, 66] on input "**********" at bounding box center [469, 64] width 228 height 46
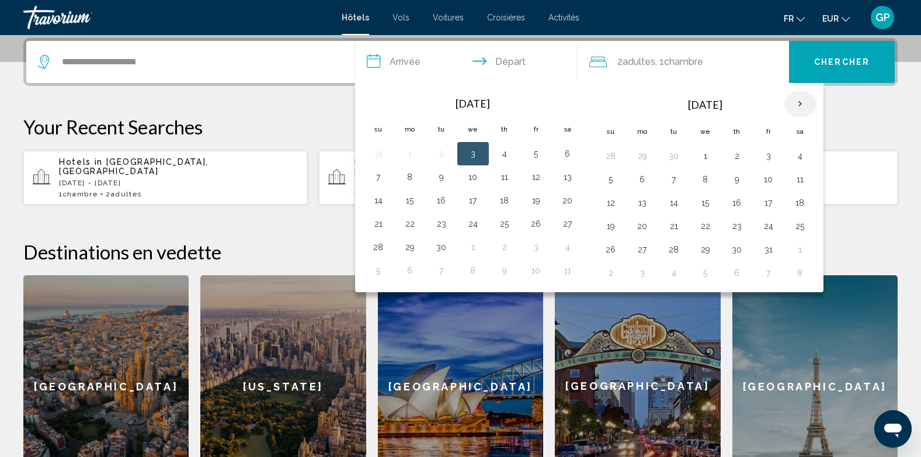
click at [798, 103] on th "Next month" at bounding box center [801, 104] width 32 height 26
click at [802, 203] on button "20" at bounding box center [800, 203] width 19 height 16
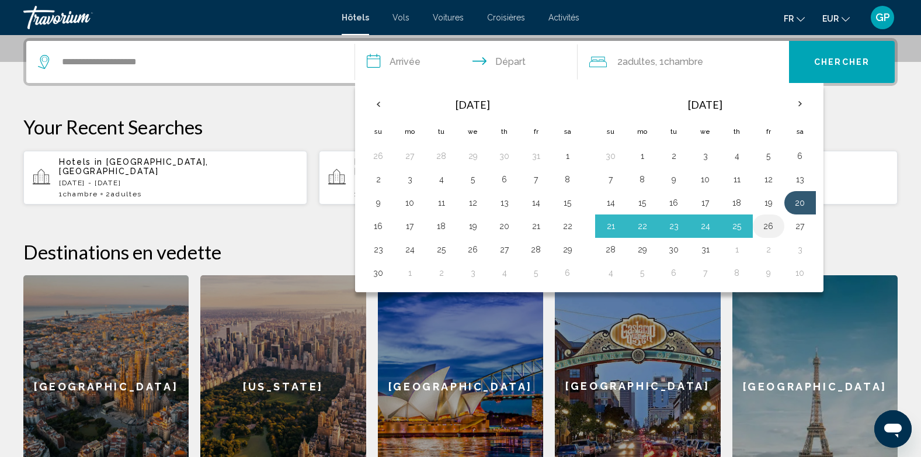
click at [772, 227] on button "26" at bounding box center [769, 226] width 19 height 16
type input "**********"
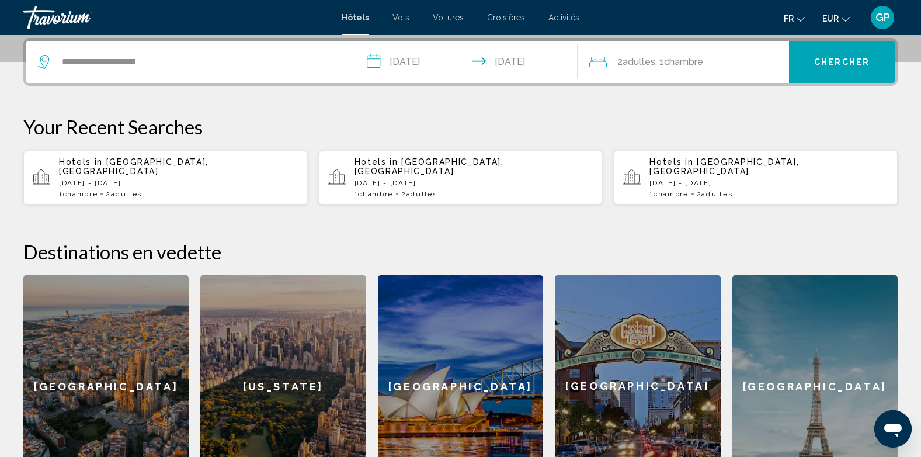
click at [684, 64] on span "Chambre" at bounding box center [683, 61] width 39 height 11
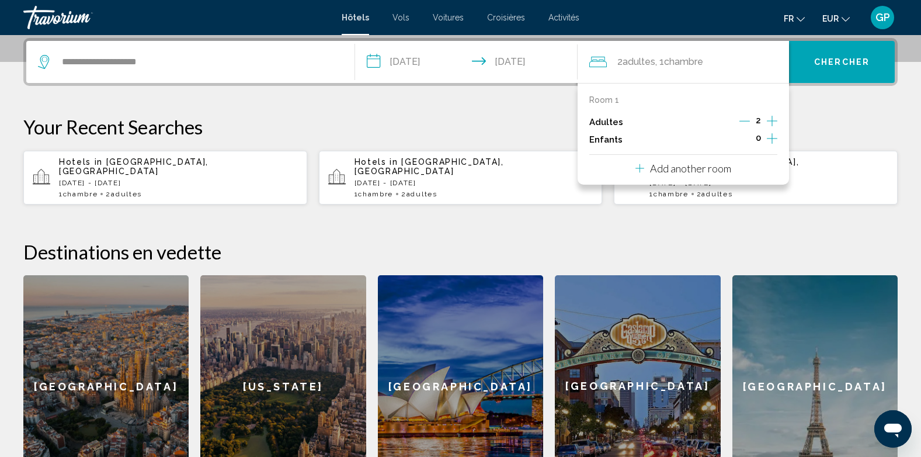
click at [775, 135] on icon "Increment children" at bounding box center [772, 138] width 11 height 14
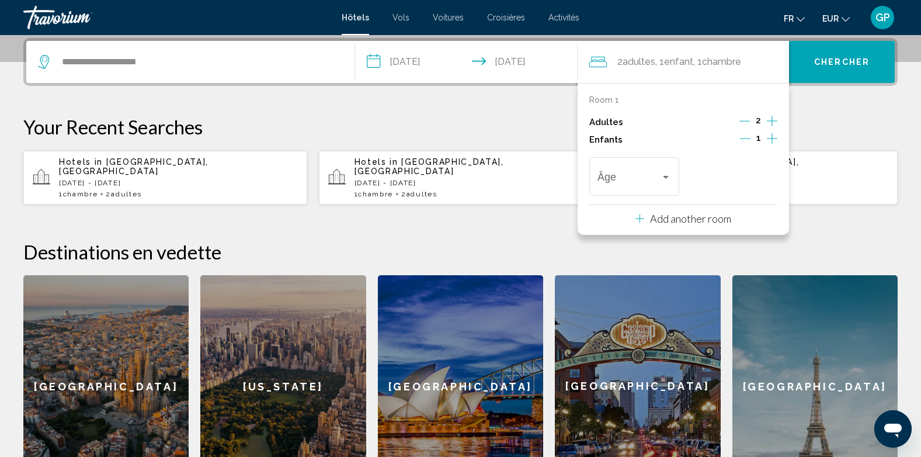
click at [775, 135] on icon "Increment children" at bounding box center [772, 138] width 11 height 14
click at [739, 172] on div "Âge" at bounding box center [733, 174] width 74 height 41
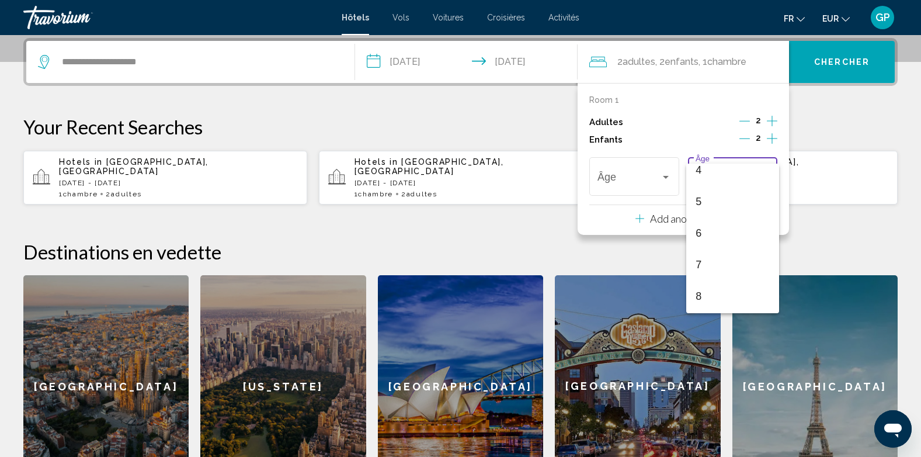
scroll to position [234, 0]
click at [723, 257] on span "10" at bounding box center [733, 261] width 74 height 32
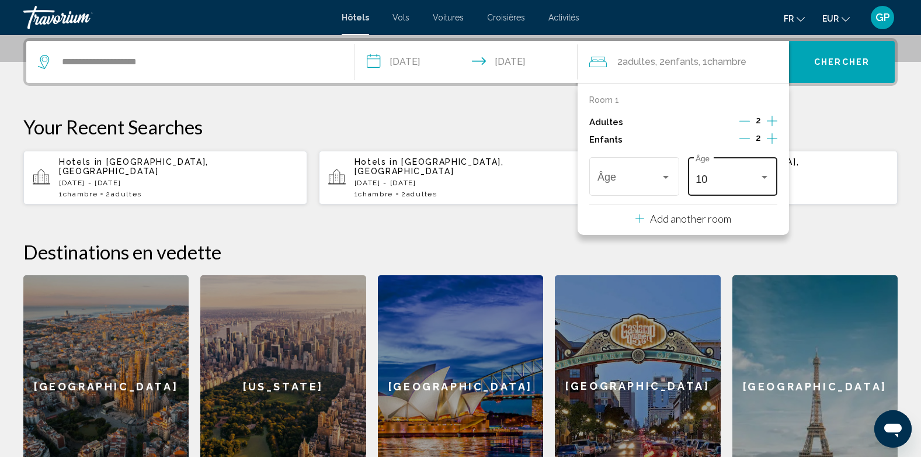
click at [752, 178] on div "10" at bounding box center [727, 180] width 63 height 12
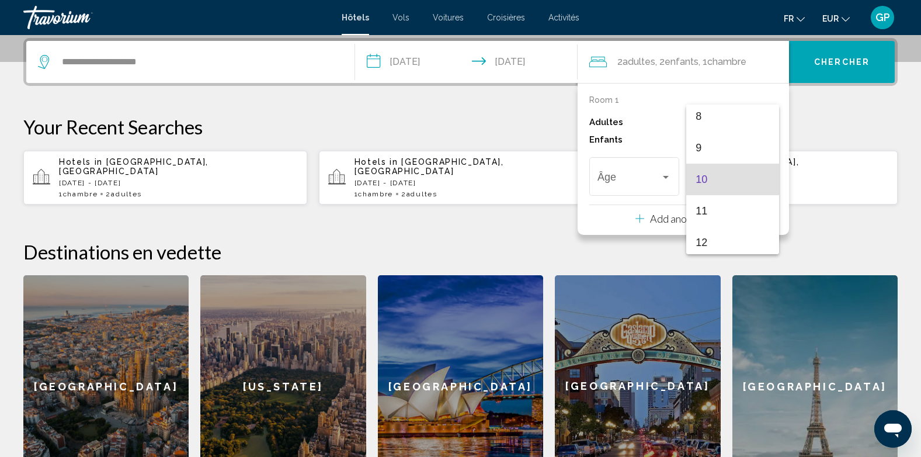
click at [642, 182] on div at bounding box center [460, 228] width 921 height 457
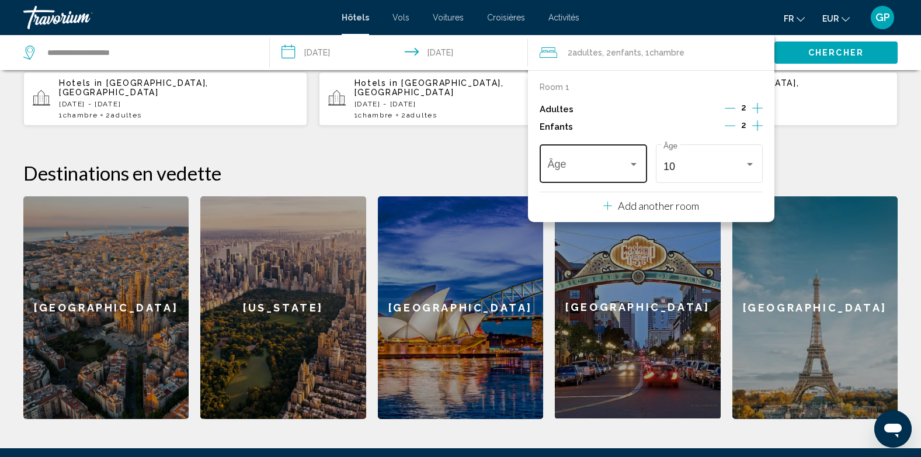
scroll to position [347, 0]
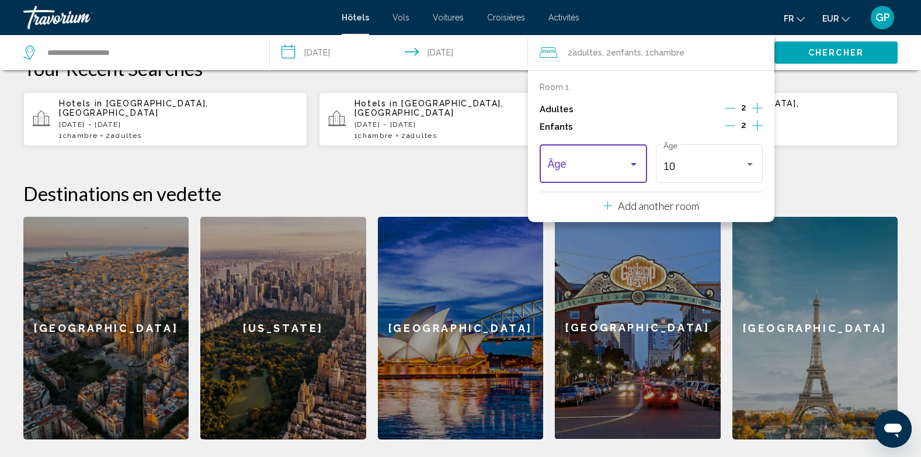
click at [629, 164] on div "Travelers: 2 adults, 2 children" at bounding box center [634, 164] width 11 height 9
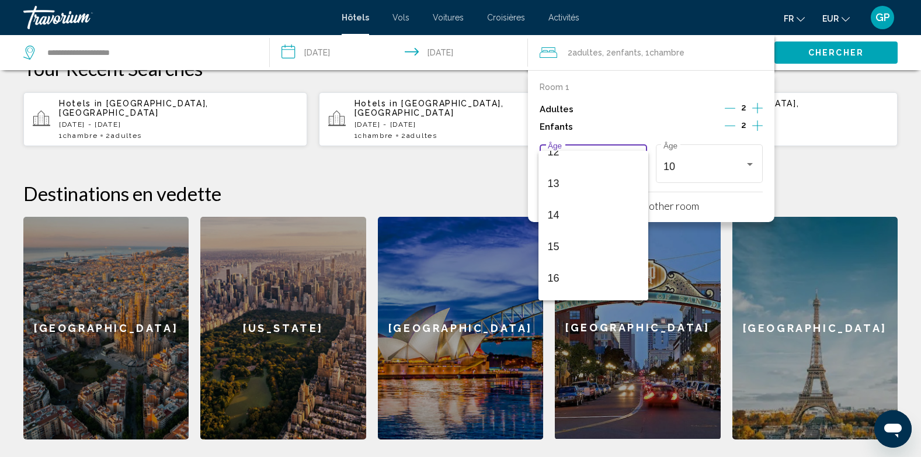
scroll to position [409, 0]
click at [578, 195] on span "14" at bounding box center [594, 199] width 92 height 32
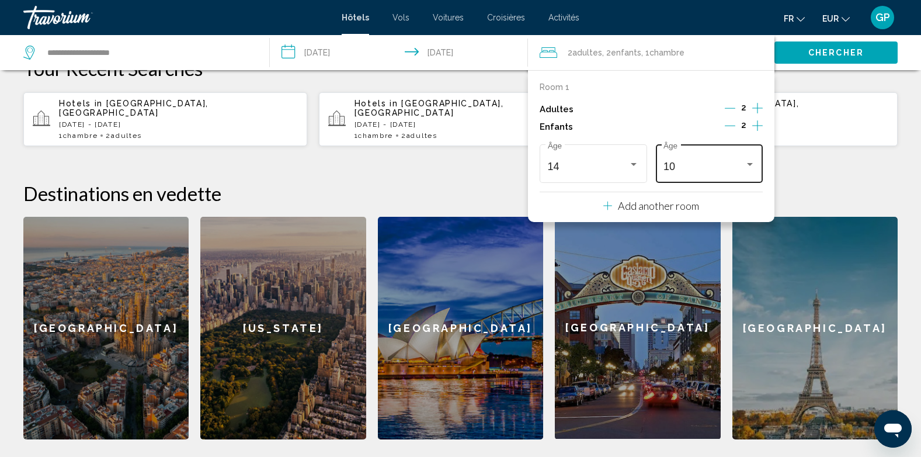
click at [712, 161] on div "10" at bounding box center [704, 167] width 81 height 12
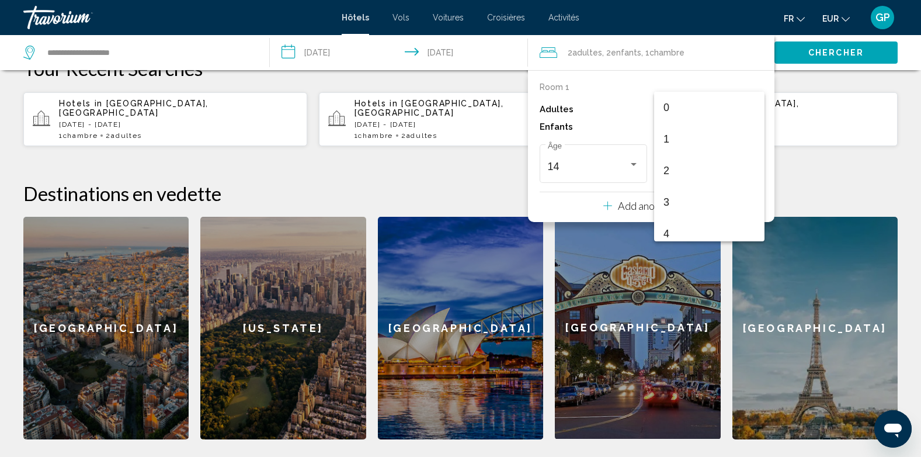
scroll to position [256, 0]
click at [695, 224] on span "12" at bounding box center [710, 230] width 92 height 32
click at [834, 51] on span "Chercher" at bounding box center [837, 52] width 56 height 9
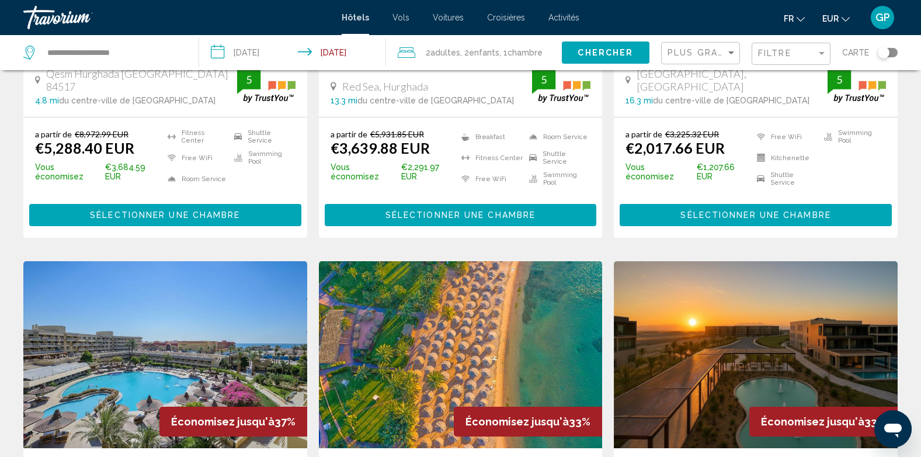
scroll to position [1169, 0]
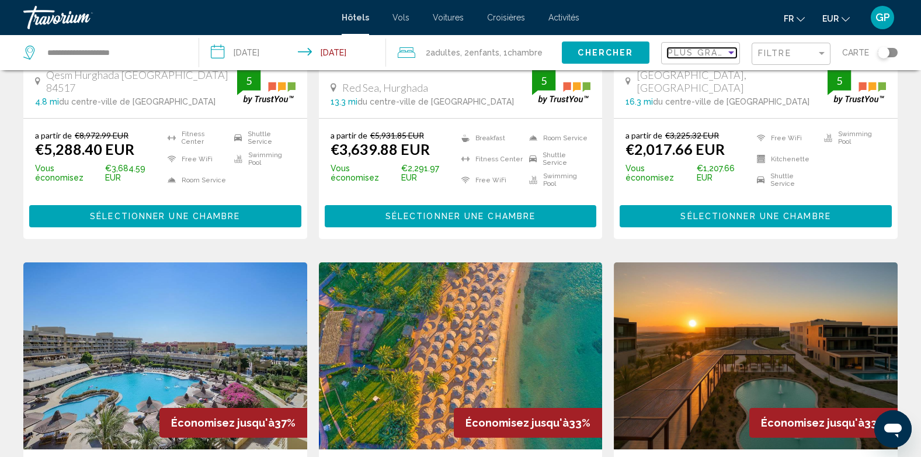
click at [708, 54] on span "Plus grandes économies" at bounding box center [737, 52] width 139 height 9
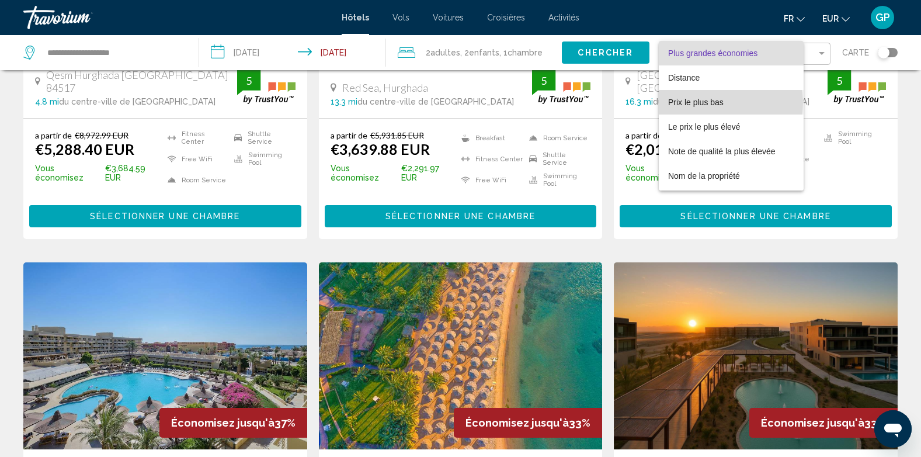
click at [703, 103] on span "Prix le plus bas" at bounding box center [696, 102] width 56 height 9
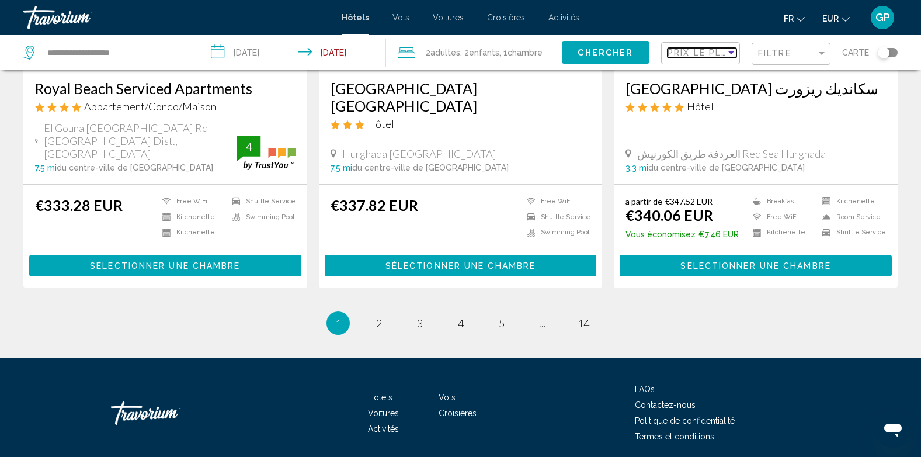
scroll to position [1501, 0]
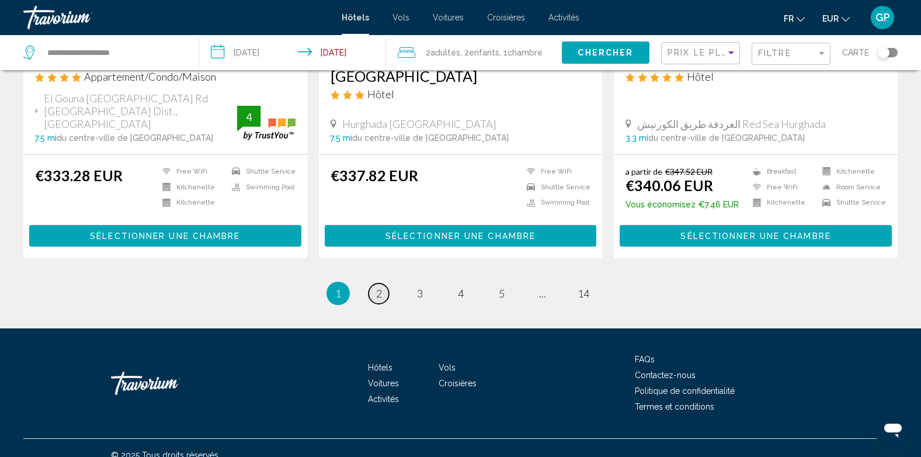
click at [378, 287] on span "2" at bounding box center [379, 293] width 6 height 13
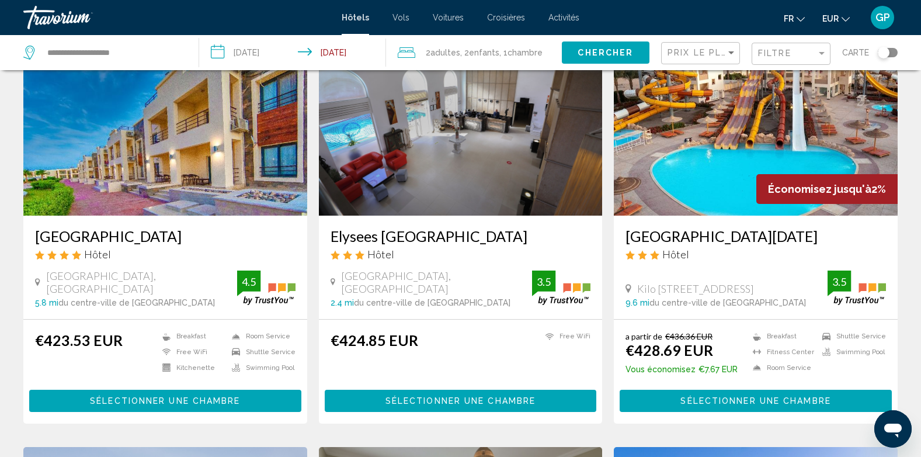
scroll to position [526, 0]
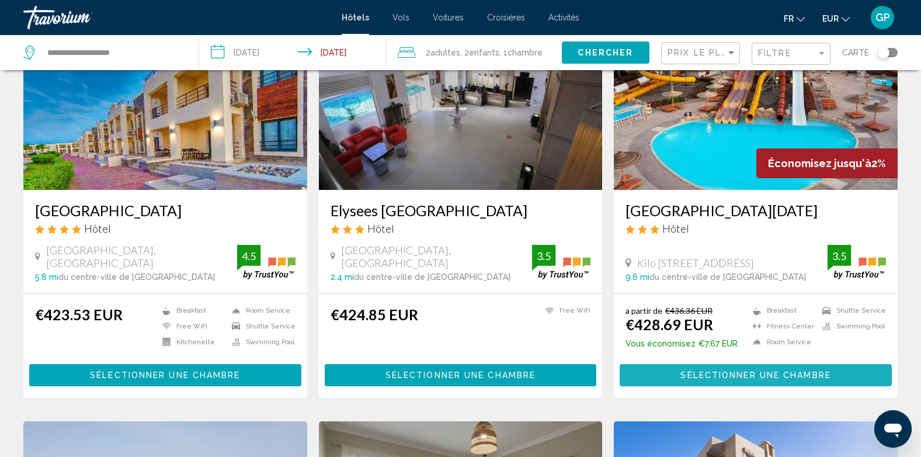
click at [723, 372] on span "Sélectionner une chambre" at bounding box center [756, 375] width 150 height 9
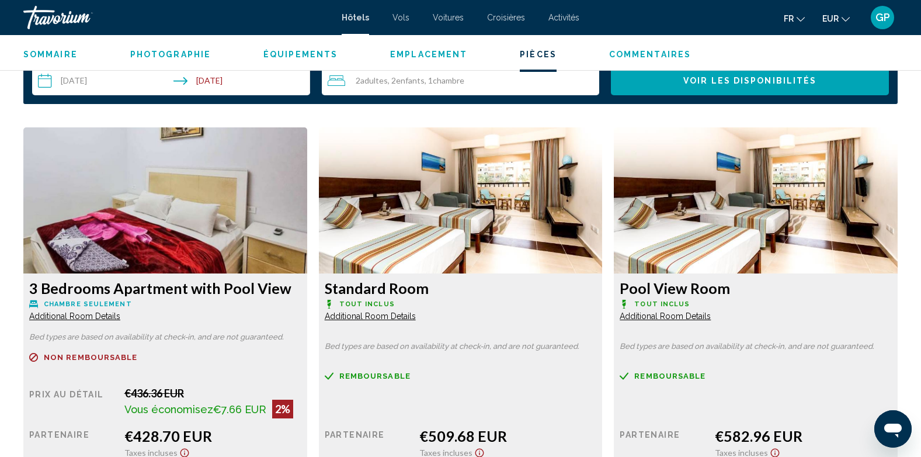
scroll to position [1461, 0]
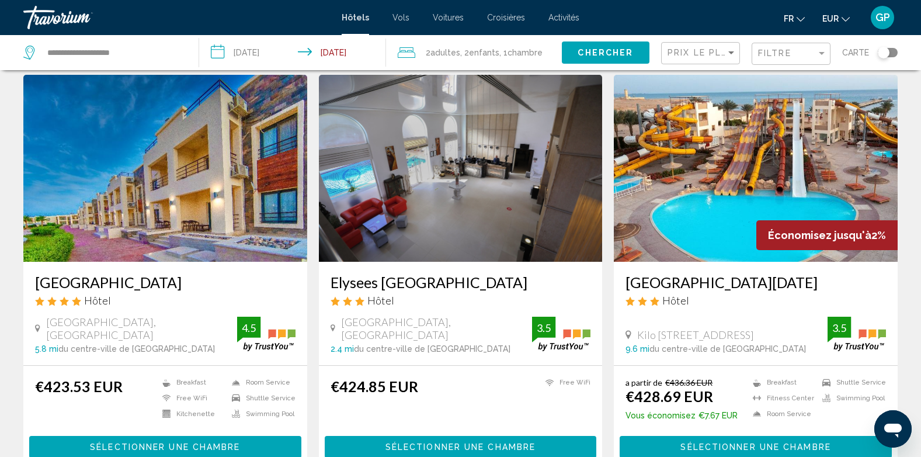
scroll to position [467, 0]
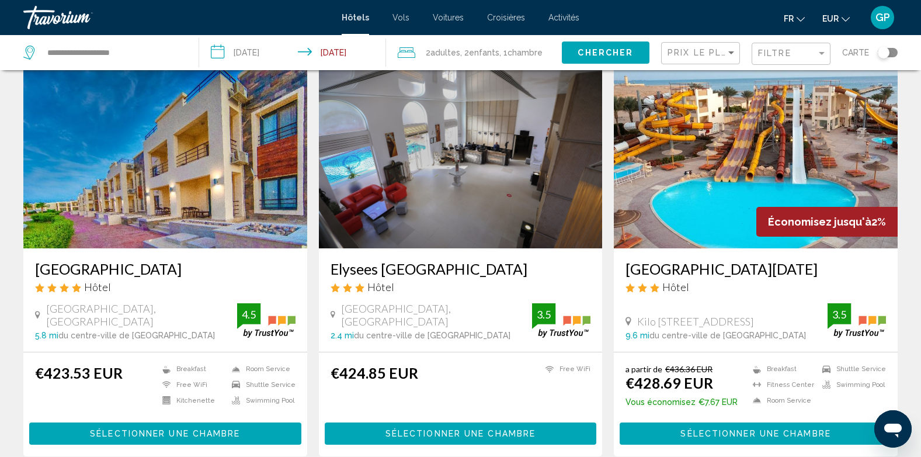
click at [113, 181] on img "Main content" at bounding box center [165, 154] width 284 height 187
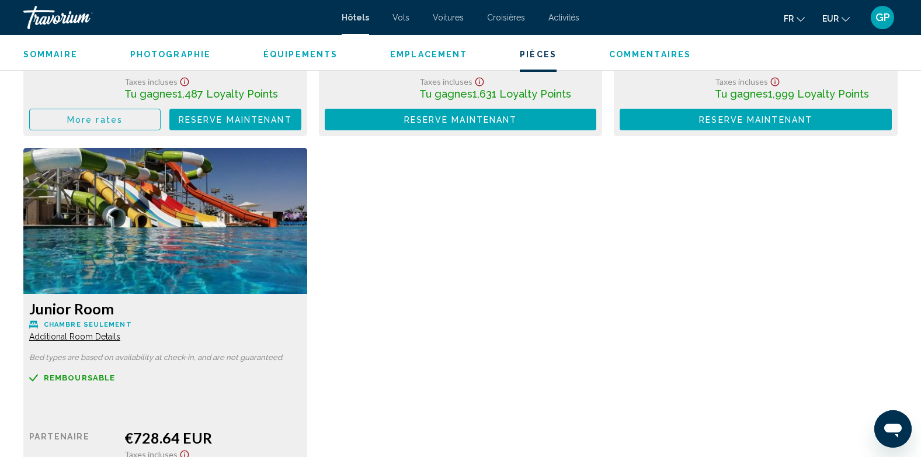
scroll to position [1986, 0]
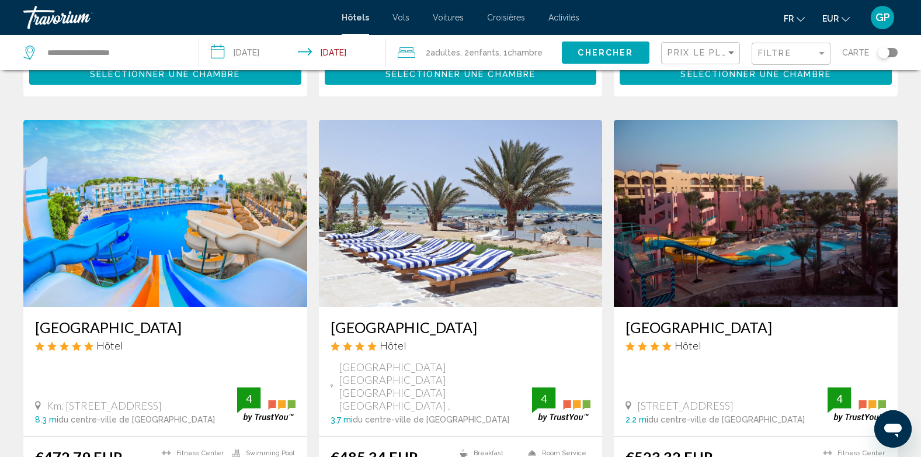
scroll to position [1344, 0]
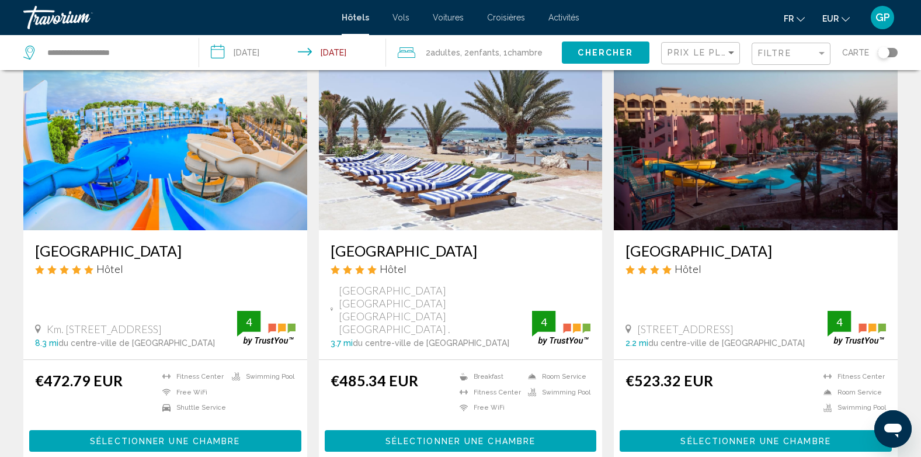
click at [98, 171] on img "Main content" at bounding box center [165, 136] width 284 height 187
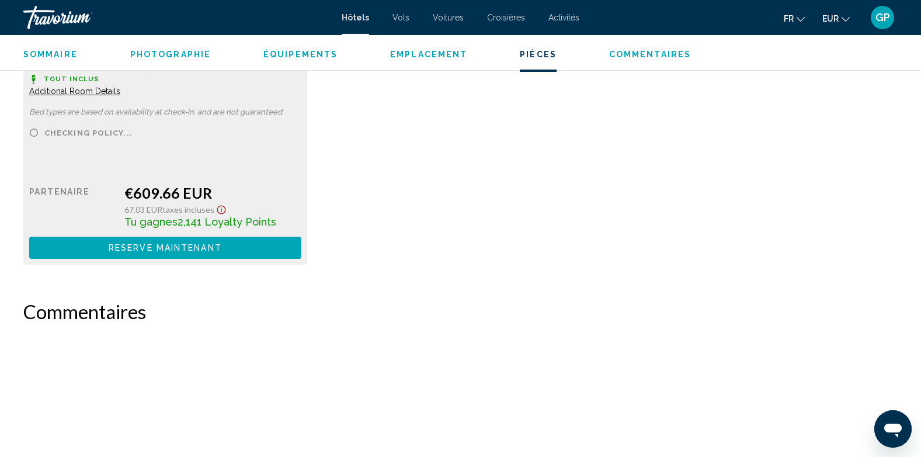
scroll to position [2162, 0]
